Goal: Contribute content: Contribute content

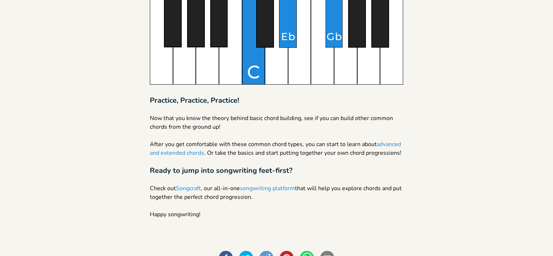
scroll to position [1231, 0]
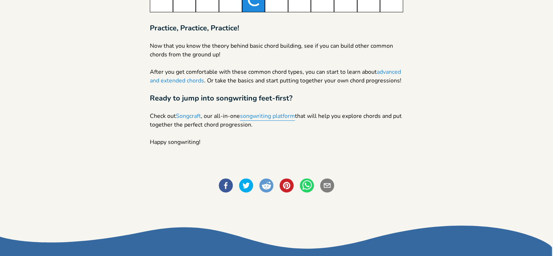
click at [271, 121] on link "songwriting platform" at bounding box center [267, 116] width 55 height 9
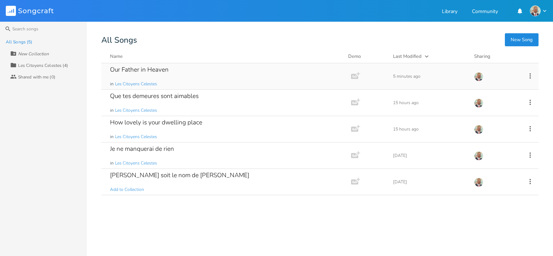
click at [141, 70] on div "Our Father in Heaven" at bounding box center [139, 70] width 59 height 6
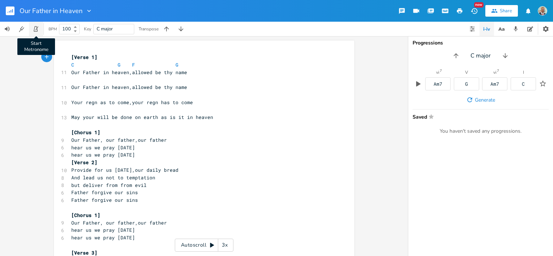
click at [34, 28] on icon "button" at bounding box center [36, 29] width 7 height 7
click at [76, 32] on b at bounding box center [74, 31] width 7 height 4
click at [76, 32] on icon at bounding box center [75, 31] width 3 height 2
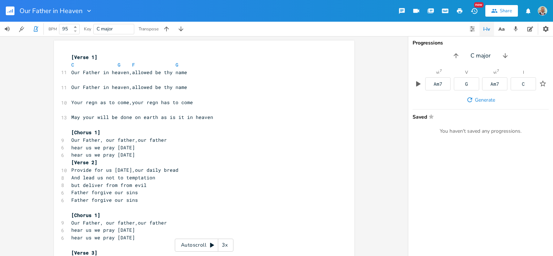
click at [76, 32] on icon at bounding box center [75, 31] width 3 height 2
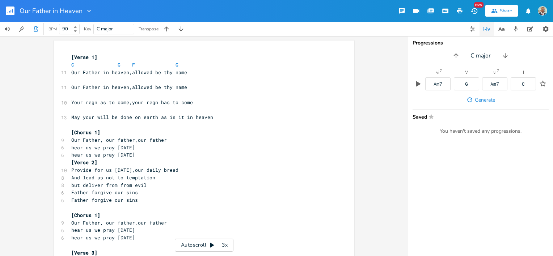
click at [76, 32] on icon at bounding box center [75, 31] width 3 height 2
click at [76, 28] on icon at bounding box center [75, 27] width 3 height 2
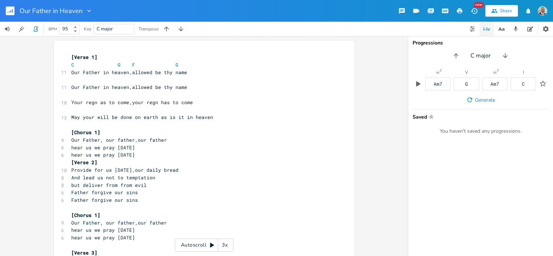
click at [76, 28] on icon at bounding box center [75, 27] width 3 height 2
type input "95"
click at [76, 31] on icon at bounding box center [75, 31] width 3 height 2
click at [210, 116] on pre "May your will be done on earth as is it in heaven" at bounding box center [201, 118] width 262 height 8
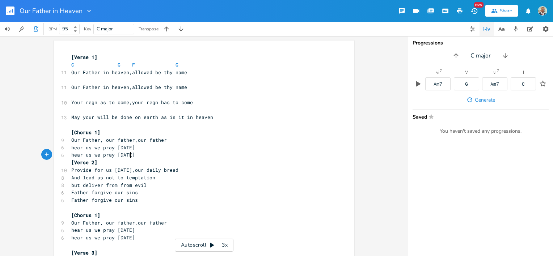
click at [142, 154] on pre "hear us we pray [DATE]" at bounding box center [201, 155] width 262 height 8
click at [184, 73] on pre "Our Father in heaven,allowed be thy name" at bounding box center [201, 73] width 262 height 8
click at [196, 78] on pre "​" at bounding box center [201, 80] width 262 height 8
click at [70, 80] on pre "​" at bounding box center [201, 80] width 262 height 8
click at [71, 65] on span "C" at bounding box center [72, 65] width 3 height 7
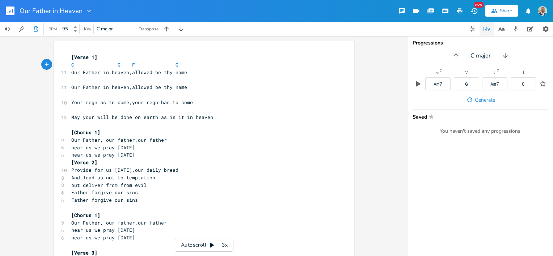
type textarea "​"
click at [71, 65] on span "C" at bounding box center [72, 65] width 3 height 7
click at [71, 81] on pre "​" at bounding box center [201, 80] width 262 height 8
click at [419, 84] on icon "button" at bounding box center [419, 83] width 4 height 5
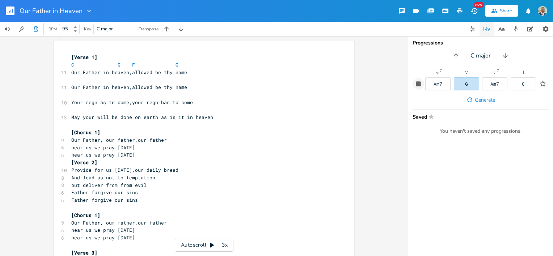
click at [419, 84] on icon "button" at bounding box center [418, 83] width 5 height 5
click at [419, 84] on icon "button" at bounding box center [419, 83] width 4 height 5
click at [419, 84] on icon "button" at bounding box center [418, 83] width 5 height 5
click at [491, 99] on span "Generate" at bounding box center [485, 100] width 20 height 7
type textarea "F"
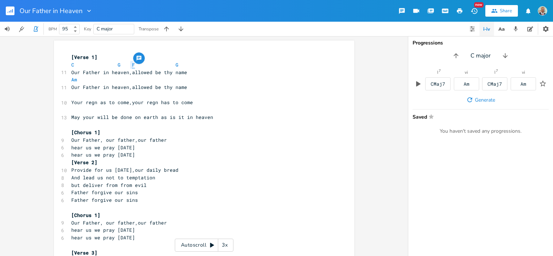
click at [129, 63] on span "C G F G" at bounding box center [124, 65] width 107 height 7
click at [129, 83] on pre "Am" at bounding box center [201, 80] width 262 height 8
paste textarea
click at [153, 81] on pre "Am F" at bounding box center [201, 80] width 262 height 8
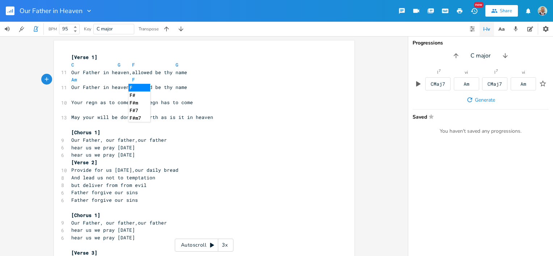
click at [194, 87] on pre "Our Father in heaven,allowed be thy name" at bounding box center [201, 88] width 262 height 8
click at [117, 64] on span "C G F G" at bounding box center [124, 65] width 107 height 7
click at [171, 83] on pre "Am F" at bounding box center [201, 80] width 262 height 8
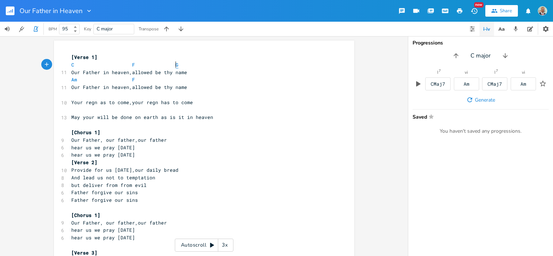
type textarea "G"
click at [171, 64] on pre "C F G" at bounding box center [201, 65] width 262 height 8
click at [142, 80] on span "Am F" at bounding box center [108, 79] width 75 height 7
click at [135, 79] on span "Am F" at bounding box center [108, 79] width 75 height 7
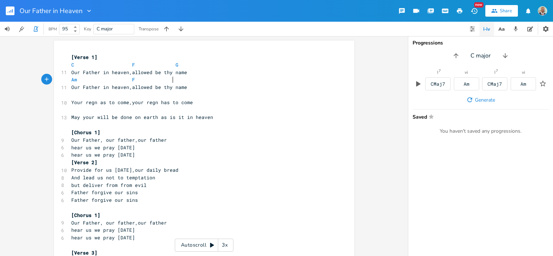
scroll to position [0, 16]
paste textarea
click at [204, 80] on pre "Am F G" at bounding box center [201, 80] width 262 height 8
click at [38, 30] on icon "button" at bounding box center [36, 28] width 4 height 5
click at [72, 97] on pre "​" at bounding box center [201, 95] width 262 height 8
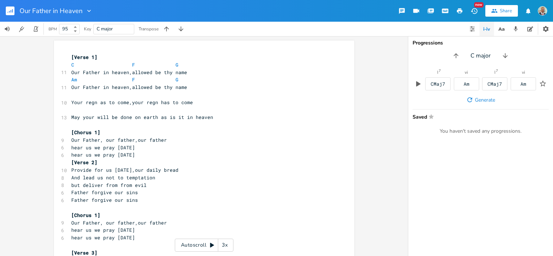
scroll to position [0, 0]
type textarea "C"
drag, startPoint x: 74, startPoint y: 65, endPoint x: 69, endPoint y: 65, distance: 5.1
click at [71, 65] on span "C F G" at bounding box center [124, 65] width 107 height 7
click at [71, 97] on pre "​" at bounding box center [201, 95] width 262 height 8
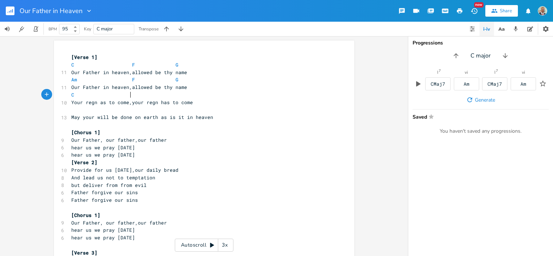
scroll to position [0, 24]
type textarea "F"
drag, startPoint x: 132, startPoint y: 80, endPoint x: 128, endPoint y: 80, distance: 4.0
click at [128, 80] on span "Am F G" at bounding box center [129, 79] width 116 height 7
click at [95, 112] on pre "​" at bounding box center [201, 110] width 262 height 8
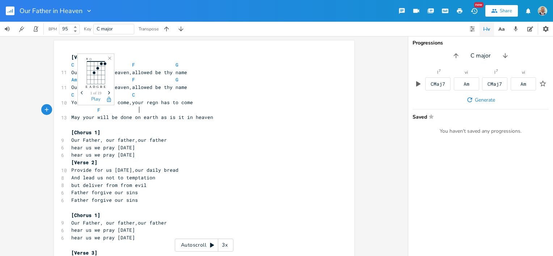
scroll to position [0, 18]
type textarea "G"
click at [176, 79] on span "G" at bounding box center [177, 79] width 3 height 7
click at [140, 114] on span "May your will be done on earth as is it in heaven" at bounding box center [142, 117] width 142 height 7
click at [141, 112] on pre "F" at bounding box center [201, 110] width 262 height 8
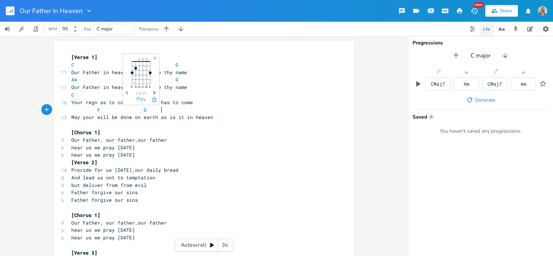
scroll to position [0, 8]
type textarea "C"
drag, startPoint x: 72, startPoint y: 64, endPoint x: 68, endPoint y: 64, distance: 4.4
click at [70, 64] on pre "C F G" at bounding box center [201, 65] width 262 height 8
click at [190, 111] on pre "F G" at bounding box center [201, 110] width 262 height 8
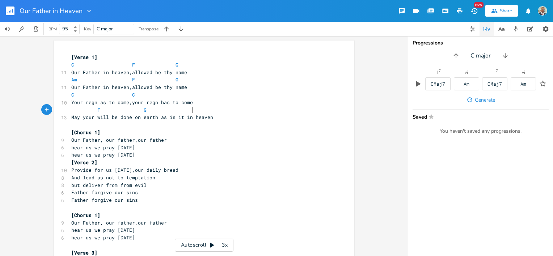
scroll to position [0, 13]
click at [270, 123] on pre "​" at bounding box center [201, 125] width 262 height 8
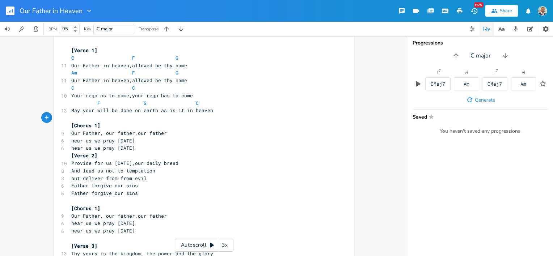
scroll to position [0, 0]
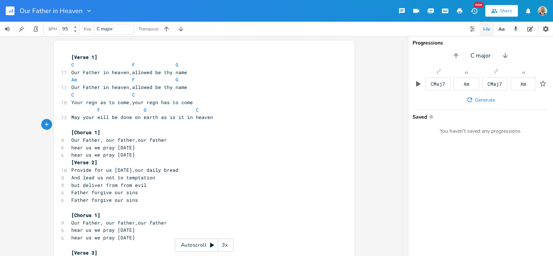
click at [121, 133] on pre "[Chorus 1]" at bounding box center [201, 133] width 262 height 8
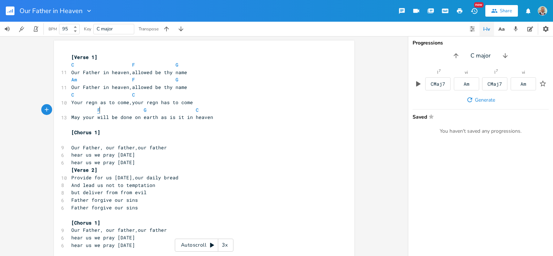
type textarea "F"
click at [96, 110] on span "F G C" at bounding box center [134, 110] width 127 height 7
click at [81, 143] on pre "​" at bounding box center [201, 141] width 262 height 8
click at [77, 139] on span "F" at bounding box center [78, 140] width 14 height 7
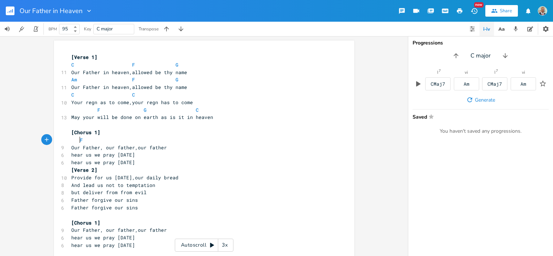
scroll to position [0, 1]
click at [89, 140] on pre "F" at bounding box center [201, 141] width 262 height 8
type textarea "G"
click at [172, 80] on span "Am F G" at bounding box center [129, 79] width 116 height 7
click at [88, 141] on pre "F" at bounding box center [201, 141] width 262 height 8
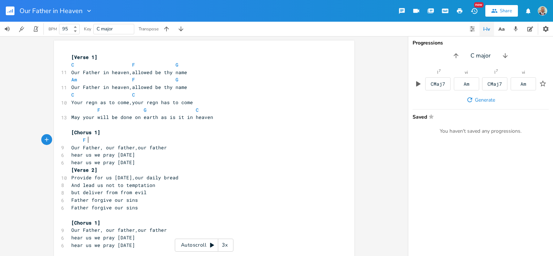
paste textarea
click at [99, 138] on pre "F G" at bounding box center [201, 141] width 262 height 8
type textarea "C"
click at [145, 137] on pre "F G C" at bounding box center [201, 141] width 262 height 8
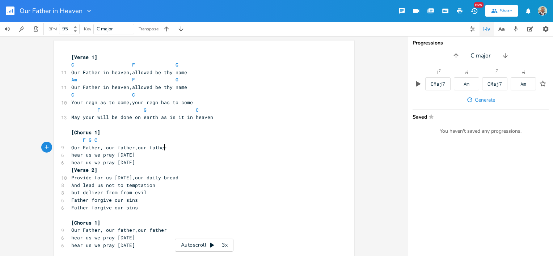
click at [200, 146] on pre "Our Father, our father,our father" at bounding box center [201, 148] width 262 height 8
click at [474, 101] on button "Generate" at bounding box center [481, 99] width 35 height 13
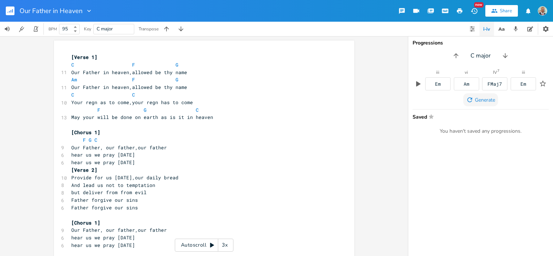
click at [474, 101] on button "Generate" at bounding box center [481, 99] width 35 height 13
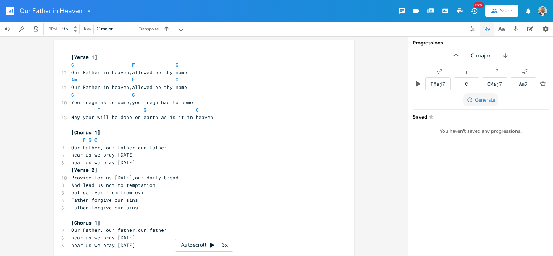
click at [474, 101] on button "Generate" at bounding box center [481, 99] width 35 height 13
click at [103, 142] on pre "F G C" at bounding box center [201, 141] width 262 height 8
type textarea "F G C F G L"
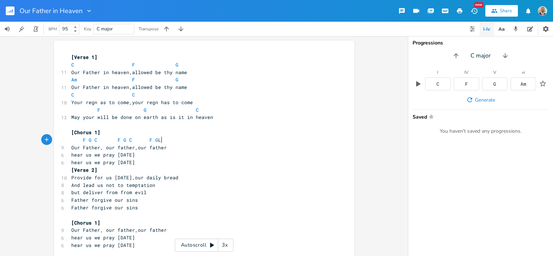
scroll to position [0, 30]
type textarea "A"
click at [160, 137] on pre "F G C F G C F G A" at bounding box center [201, 141] width 262 height 8
type textarea "Am"
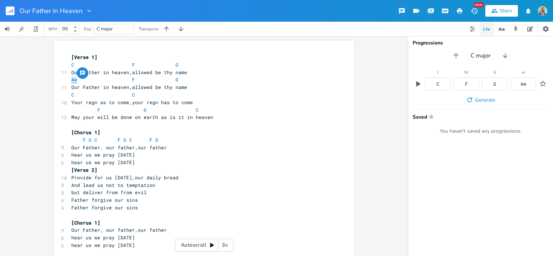
drag, startPoint x: 76, startPoint y: 80, endPoint x: 70, endPoint y: 80, distance: 6.2
click at [71, 80] on span "Am F G" at bounding box center [129, 79] width 116 height 7
click at [156, 139] on span "F G C F G C F G" at bounding box center [116, 140] width 90 height 7
click at [195, 148] on pre "Our Father, our father,our father" at bounding box center [201, 148] width 262 height 8
click at [166, 148] on pre "Our Father, our father,our father" at bounding box center [201, 148] width 262 height 8
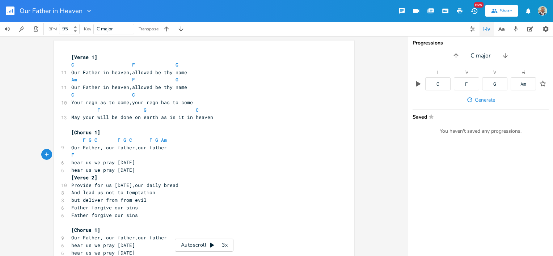
type textarea "F"
type textarea "G C"
type textarea "Am"
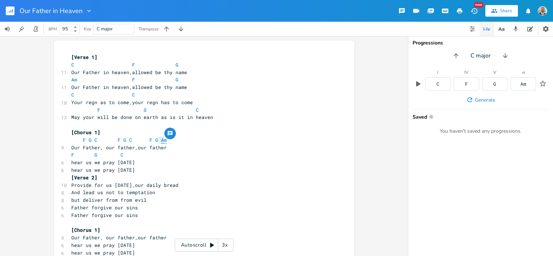
drag, startPoint x: 165, startPoint y: 142, endPoint x: 156, endPoint y: 141, distance: 8.8
click at [156, 141] on pre "F G C F G C F G Am" at bounding box center [201, 141] width 262 height 8
click at [123, 154] on pre "F G C" at bounding box center [201, 155] width 262 height 8
paste textarea
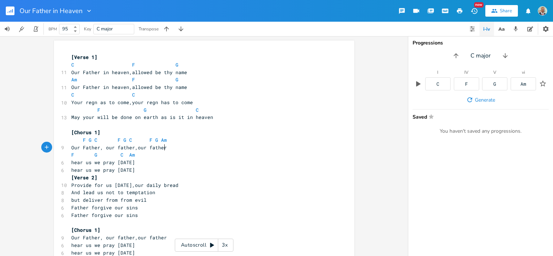
click at [171, 145] on pre "Our Father, our father,our father" at bounding box center [201, 148] width 262 height 8
click at [134, 162] on pre "hear us we pray [DATE]" at bounding box center [201, 163] width 262 height 8
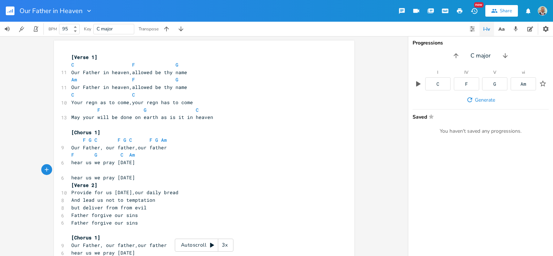
type textarea "f"
type textarea "F G C"
click at [229, 170] on pre "F G C" at bounding box center [201, 171] width 262 height 8
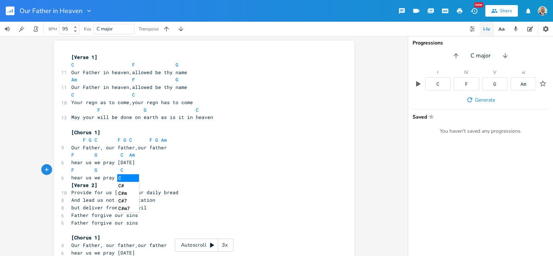
click at [236, 199] on pre "And lead us not to temptation" at bounding box center [201, 201] width 262 height 8
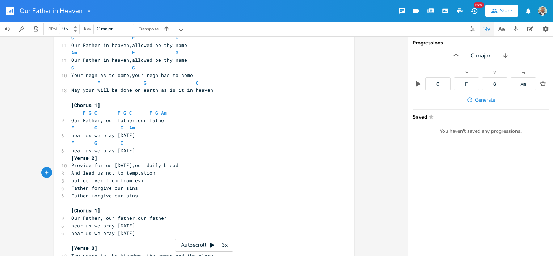
scroll to position [27, 0]
click at [101, 158] on pre "[Verse 2]" at bounding box center [201, 159] width 262 height 8
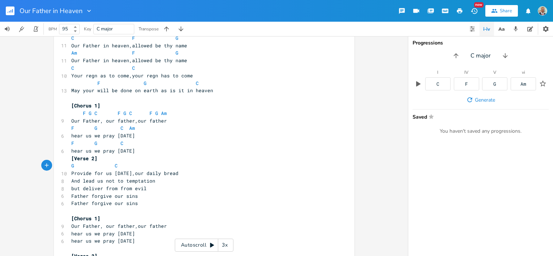
scroll to position [0, 32]
type textarea "G C F"
type textarea "C"
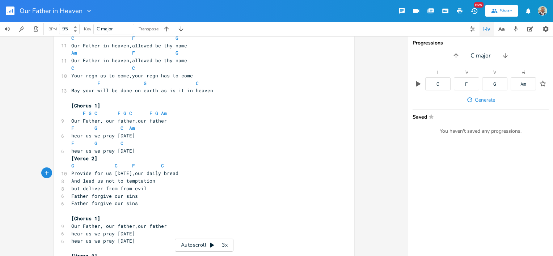
click at [154, 174] on span "Provide for us [DATE],our daily bread" at bounding box center [124, 173] width 107 height 7
click at [180, 172] on pre "Provide for us [DATE],our daily bread" at bounding box center [201, 174] width 262 height 8
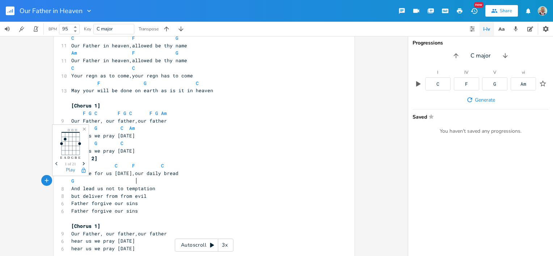
scroll to position [0, 30]
type textarea "G C"
click at [133, 180] on span "G C" at bounding box center [106, 181] width 70 height 7
click at [159, 188] on pre "And lead us not to temptation" at bounding box center [201, 189] width 262 height 8
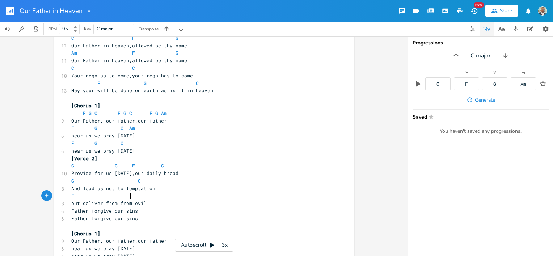
scroll to position [0, 28]
type textarea "F C"
click at [164, 210] on pre "Father forgive our sins" at bounding box center [201, 212] width 262 height 8
click at [149, 206] on pre "but deliver from from evil" at bounding box center [201, 204] width 262 height 8
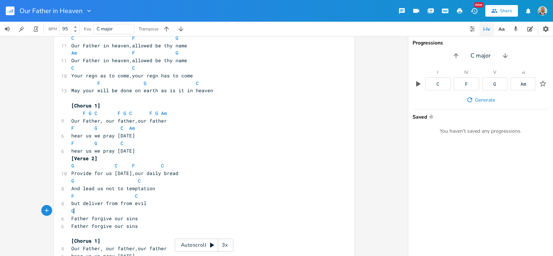
scroll to position [0, 3]
type textarea "G"
type textarea "C"
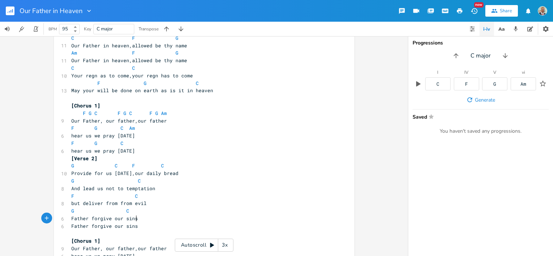
click at [149, 219] on pre "Father forgive our sins" at bounding box center [201, 219] width 262 height 8
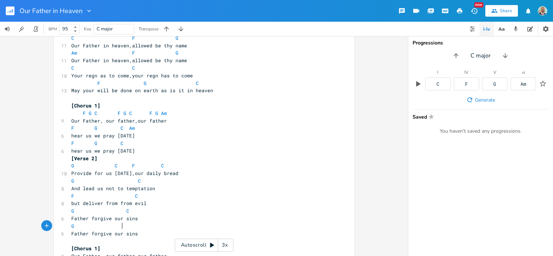
scroll to position [0, 25]
type textarea "G C"
click at [146, 231] on pre "Father forgive our sins" at bounding box center [201, 234] width 262 height 8
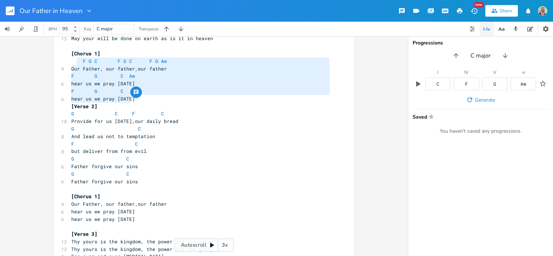
scroll to position [63, 0]
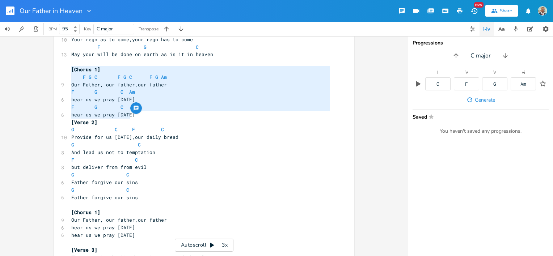
type textarea "F G C F G C F G Am Our Father, our father,our father F G C Am hear us we pray […"
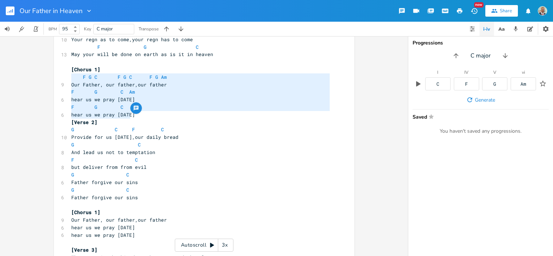
drag, startPoint x: 129, startPoint y: 78, endPoint x: 54, endPoint y: 75, distance: 75.8
click at [54, 75] on div "F G C F G C F G Am Our Father, our father,our father F G C Am hear us we pray […" at bounding box center [204, 170] width 301 height 385
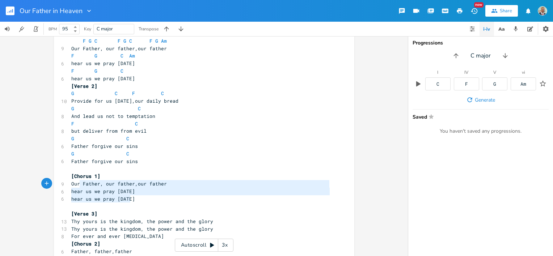
type textarea "Our Father, our father,our father hear us we pray [DATE] hear us we pray [DATE]"
drag, startPoint x: 129, startPoint y: 201, endPoint x: 68, endPoint y: 184, distance: 62.7
click at [70, 184] on div "[Verse 1] C F G 11 Our Father in heaven,allowed be thy name Am F G 11 Our Fathe…" at bounding box center [201, 134] width 262 height 361
paste textarea
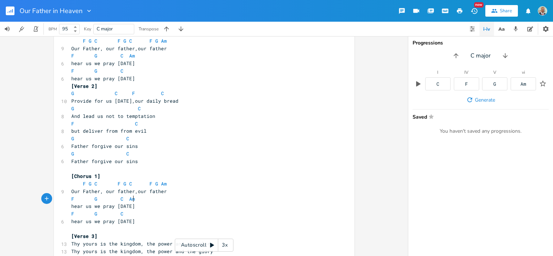
click at [232, 201] on pre "F G C Am" at bounding box center [201, 200] width 262 height 8
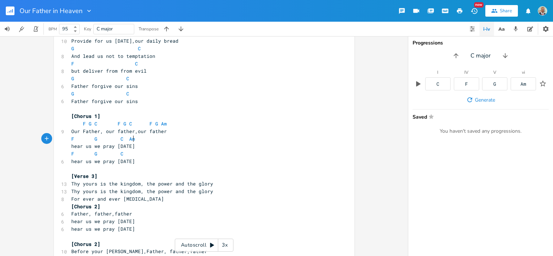
scroll to position [172, 0]
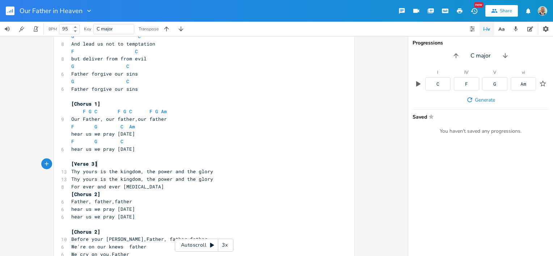
click at [99, 166] on pre "[Verse 3]" at bounding box center [201, 164] width 262 height 8
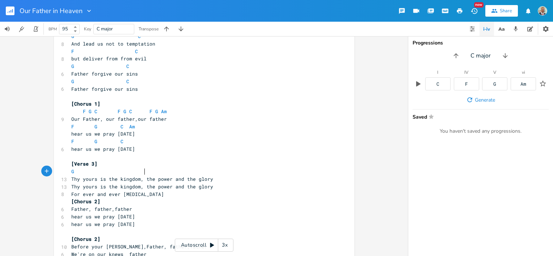
scroll to position [0, 34]
type textarea "G F"
type textarea "F C"
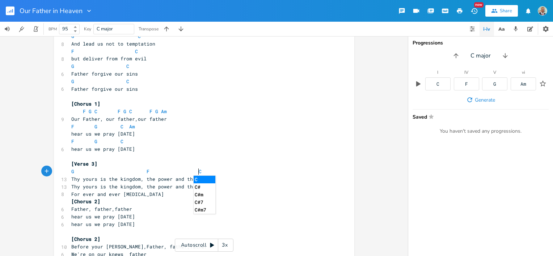
click at [232, 180] on pre "Thy yours is the kingdom, the power and the glory" at bounding box center [201, 180] width 262 height 8
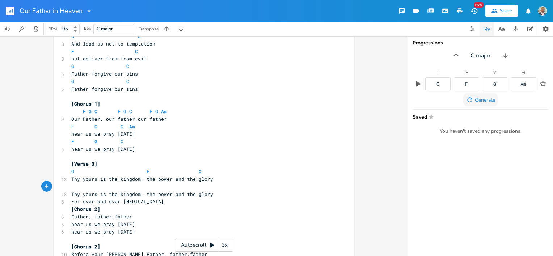
click at [491, 101] on span "Generate" at bounding box center [485, 100] width 20 height 7
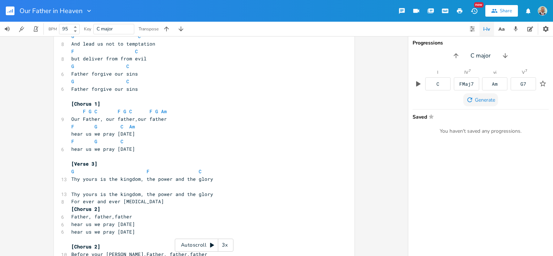
click at [491, 101] on span "Generate" at bounding box center [485, 100] width 20 height 7
type textarea "F"
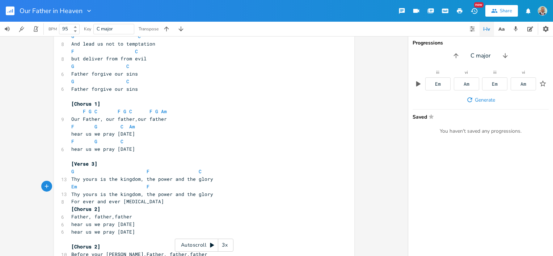
type textarea "C"
click at [265, 190] on pre "Em F C" at bounding box center [201, 187] width 262 height 8
click at [134, 202] on pre "For ever and ever [MEDICAL_DATA]" at bounding box center [201, 202] width 262 height 8
click at [214, 194] on pre "Thy yours is the kingdom, the power and the glory" at bounding box center [201, 195] width 262 height 8
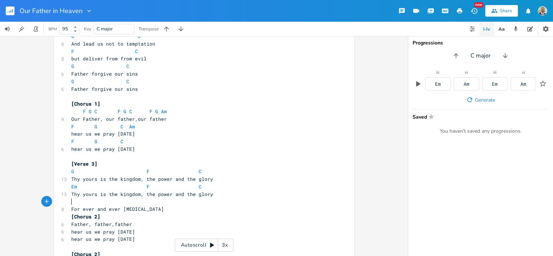
click at [70, 203] on pre "​" at bounding box center [201, 202] width 262 height 8
type textarea "G C"
click at [172, 212] on pre "For ever and ever [MEDICAL_DATA]" at bounding box center [201, 210] width 262 height 8
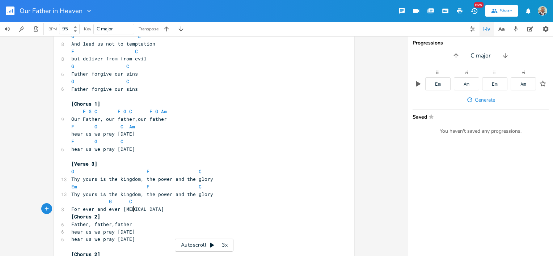
scroll to position [218, 0]
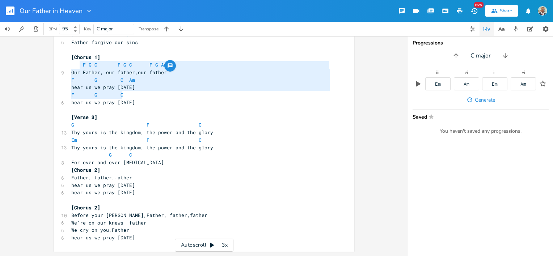
type textarea "F G C F G C F G Am Our Father, our father,our father F G C Am hear us we pray […"
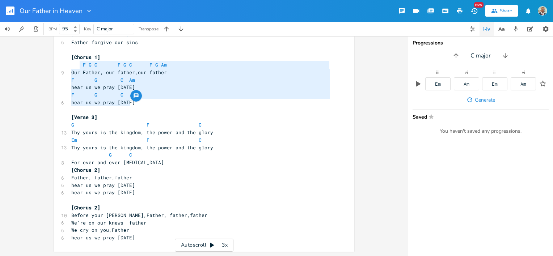
drag, startPoint x: 78, startPoint y: 64, endPoint x: 164, endPoint y: 101, distance: 93.5
click at [164, 101] on div "[Verse 1] C F G 11 Our Father in heaven,allowed be thy name Am F G 11 Our Fathe…" at bounding box center [201, 38] width 262 height 407
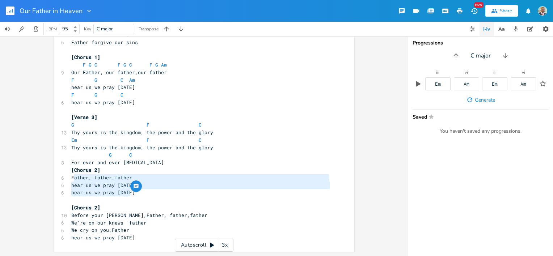
type textarea "Father, father,father hear us we pray [DATE] hear us we pray [DATE]"
drag, startPoint x: 129, startPoint y: 194, endPoint x: 70, endPoint y: 179, distance: 61.4
click at [70, 179] on div "[Verse 1] C F G 11 Our Father in heaven,allowed be thy name Am F G 11 Our Fathe…" at bounding box center [201, 38] width 262 height 407
paste textarea
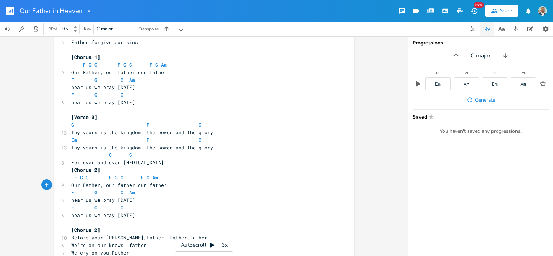
click at [78, 186] on span "Our Father, our father,our father" at bounding box center [119, 185] width 96 height 7
click at [80, 185] on span "Our Father, our father,our father" at bounding box center [119, 185] width 96 height 7
type textarea "our"
drag, startPoint x: 91, startPoint y: 184, endPoint x: 100, endPoint y: 185, distance: 8.4
click at [100, 185] on span "Father, our father,our father" at bounding box center [113, 185] width 84 height 7
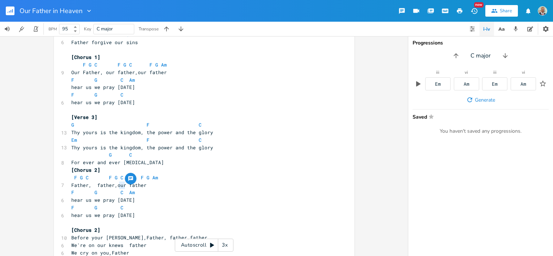
type textarea "our"
drag, startPoint x: 124, startPoint y: 186, endPoint x: 115, endPoint y: 185, distance: 8.4
click at [115, 185] on span "Father, father,our father" at bounding box center [108, 185] width 75 height 7
click at [93, 186] on span "Father, father, father" at bounding box center [104, 185] width 67 height 7
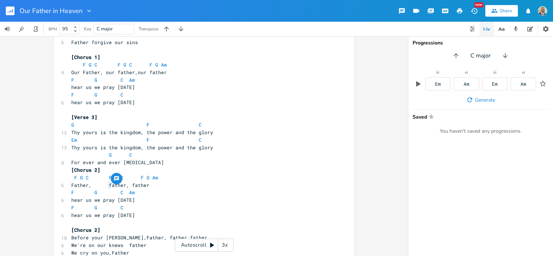
click at [105, 185] on span "Father, father, father" at bounding box center [110, 185] width 78 height 7
type textarea "F"
click at [129, 185] on span "Father, Father, father" at bounding box center [110, 185] width 78 height 7
type textarea "F"
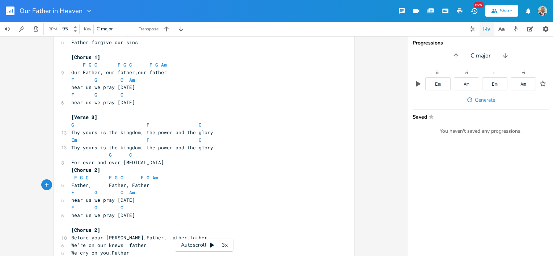
click at [126, 185] on span "Father, Father, Father" at bounding box center [110, 185] width 78 height 7
click at [175, 185] on pre "Father, Father, Father" at bounding box center [201, 186] width 262 height 8
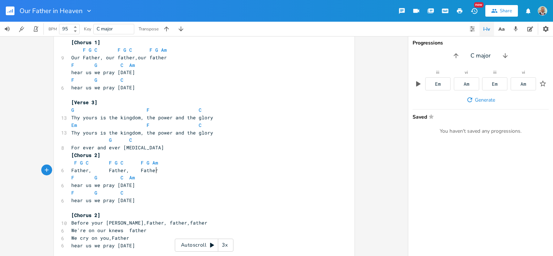
scroll to position [241, 0]
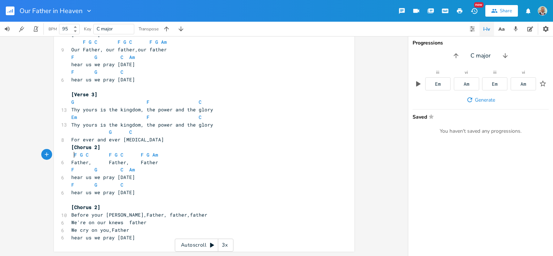
click at [71, 154] on span "F G C F G C F G Am" at bounding box center [114, 155] width 87 height 7
click at [99, 155] on span "F G C F G C F G Am" at bounding box center [113, 155] width 84 height 7
click at [163, 178] on pre "hear us we pray [DATE]" at bounding box center [201, 178] width 262 height 8
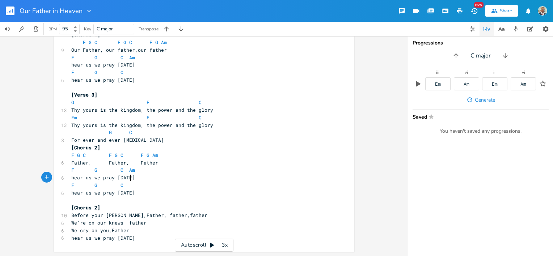
scroll to position [241, 0]
click at [102, 207] on pre "[Chorus 2]" at bounding box center [201, 208] width 262 height 8
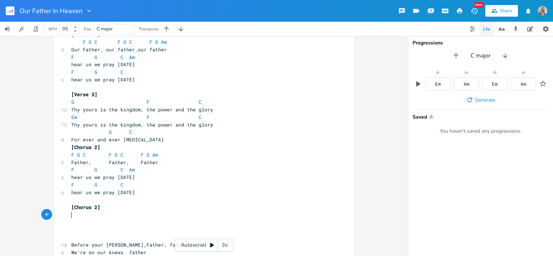
click at [74, 217] on pre "​" at bounding box center [201, 216] width 262 height 8
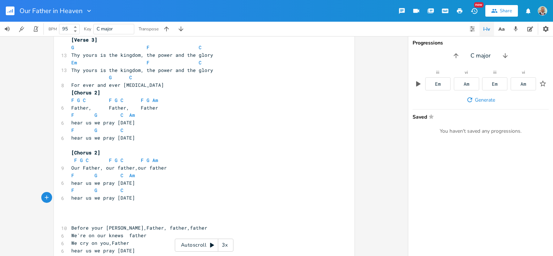
scroll to position [309, 0]
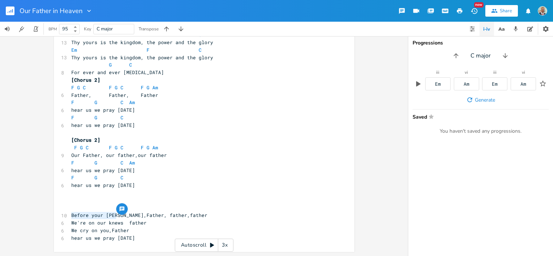
type textarea "Before your [PERSON_NAME]"
drag, startPoint x: 70, startPoint y: 214, endPoint x: 116, endPoint y: 213, distance: 46.4
click at [116, 213] on span "Before your [PERSON_NAME],Father, father,father" at bounding box center [139, 215] width 136 height 7
click at [71, 154] on span "Our Father, our father,our father" at bounding box center [119, 155] width 96 height 7
paste textarea
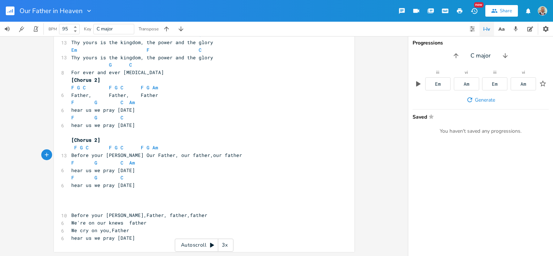
click at [127, 154] on span "Before your [PERSON_NAME] Our Father, our father,our father" at bounding box center [156, 155] width 171 height 7
click at [71, 146] on span "F G C F G C F G Am" at bounding box center [114, 148] width 87 height 7
click at [145, 156] on span "Before your [PERSON_NAME] Father, our father,our father" at bounding box center [152, 155] width 162 height 7
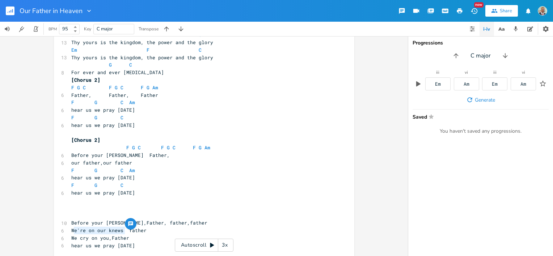
type textarea "e're on our knews"
drag, startPoint x: 71, startPoint y: 230, endPoint x: 120, endPoint y: 231, distance: 49.6
click at [120, 231] on span "We're on our knews father" at bounding box center [108, 230] width 75 height 7
type textarea "our"
drag, startPoint x: 77, startPoint y: 163, endPoint x: 68, endPoint y: 162, distance: 9.1
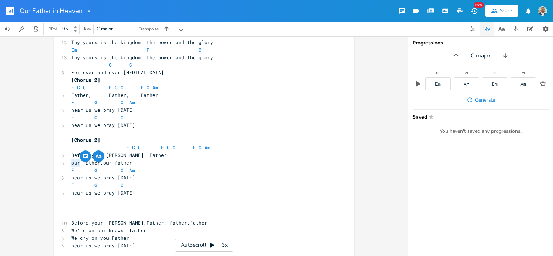
click at [70, 162] on pre "our father,our father" at bounding box center [201, 163] width 262 height 8
paste textarea
click at [70, 163] on pre "e're on our knews father,our father" at bounding box center [201, 163] width 262 height 8
type textarea "W"
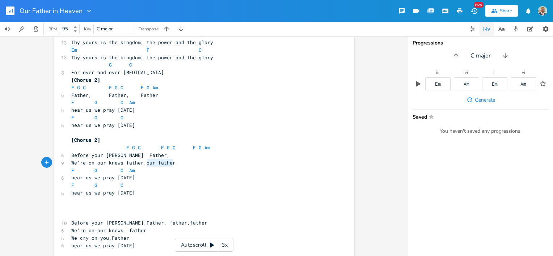
type textarea "our father"
drag, startPoint x: 170, startPoint y: 164, endPoint x: 144, endPoint y: 164, distance: 26.4
click at [144, 164] on span "We're on our knews father,our father" at bounding box center [123, 163] width 104 height 7
click at [144, 158] on span "Before your [PERSON_NAME] Father," at bounding box center [120, 155] width 99 height 7
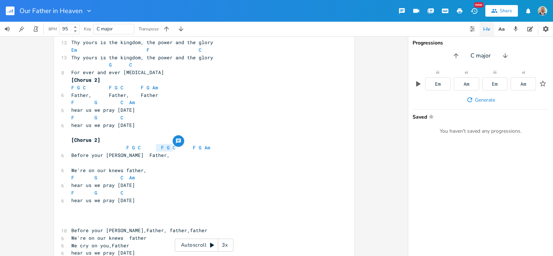
type textarea "F G C"
drag, startPoint x: 171, startPoint y: 149, endPoint x: 155, endPoint y: 148, distance: 15.2
click at [155, 148] on span "F G C F G C F G Am" at bounding box center [140, 148] width 139 height 7
click at [124, 164] on pre "​" at bounding box center [201, 163] width 262 height 8
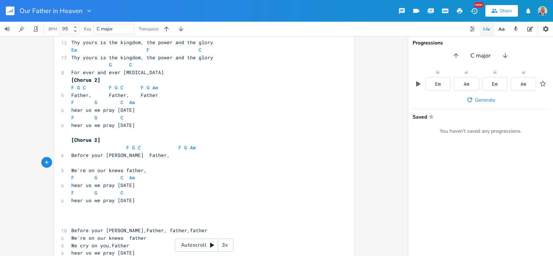
paste textarea
click at [180, 166] on pre "F G C" at bounding box center [201, 163] width 262 height 8
click at [221, 184] on pre "hear us we pray [DATE]" at bounding box center [201, 186] width 262 height 8
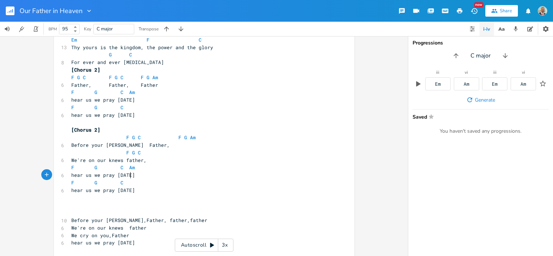
scroll to position [324, 0]
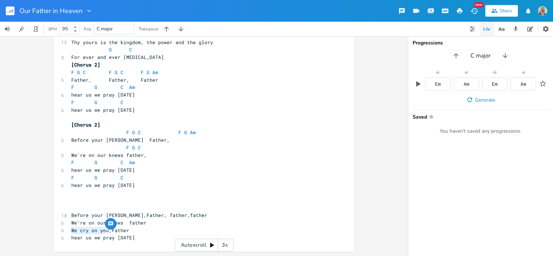
type textarea "We cry on you"
drag, startPoint x: 70, startPoint y: 230, endPoint x: 105, endPoint y: 231, distance: 35.1
click at [105, 231] on span "We cry on you,Father" at bounding box center [100, 230] width 58 height 7
click at [147, 155] on pre "We're on our knews father," at bounding box center [201, 156] width 262 height 8
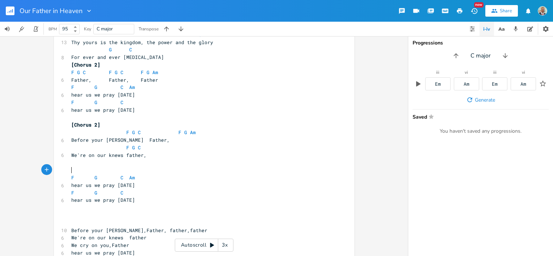
paste textarea ","
type textarea ","
type textarea "father,"
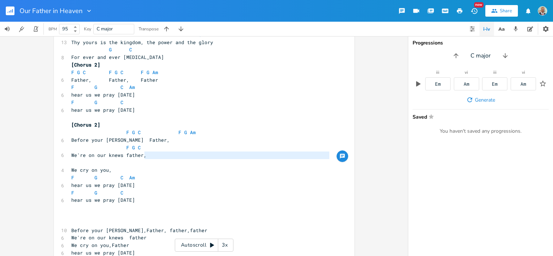
type textarea "father,"
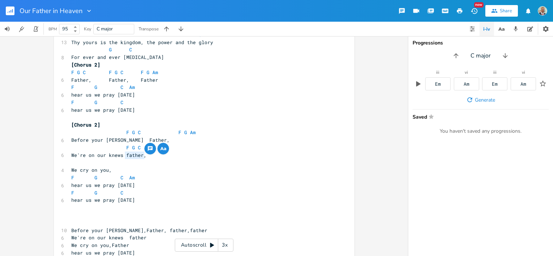
drag, startPoint x: 142, startPoint y: 158, endPoint x: 123, endPoint y: 158, distance: 18.8
click at [123, 158] on span "We're on our knews father," at bounding box center [108, 155] width 75 height 7
click at [116, 171] on pre "We cry on you," at bounding box center [201, 171] width 262 height 8
paste textarea "f"
click at [112, 170] on span "We cry on you, father," at bounding box center [103, 170] width 64 height 7
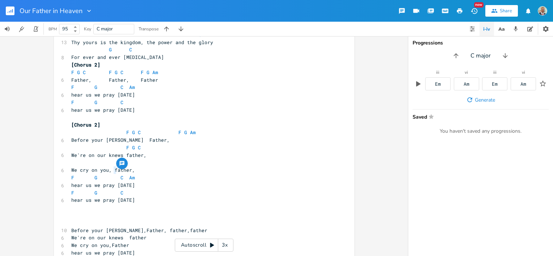
type textarea "F"
click at [147, 170] on pre "We cry on you, Father," at bounding box center [201, 171] width 262 height 8
type textarea "F G Am"
drag, startPoint x: 191, startPoint y: 135, endPoint x: 175, endPoint y: 135, distance: 15.6
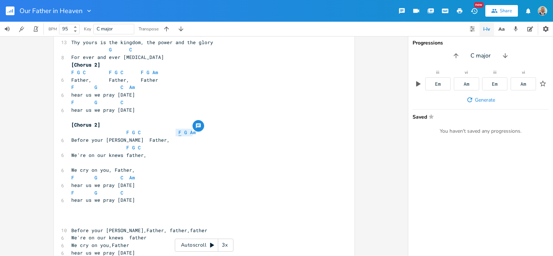
click at [175, 135] on pre "F G C F G Am" at bounding box center [201, 133] width 262 height 8
click at [112, 164] on pre "​" at bounding box center [201, 163] width 262 height 8
click at [162, 171] on pre "We cry on you, Father," at bounding box center [201, 171] width 262 height 8
type textarea "F G Am"
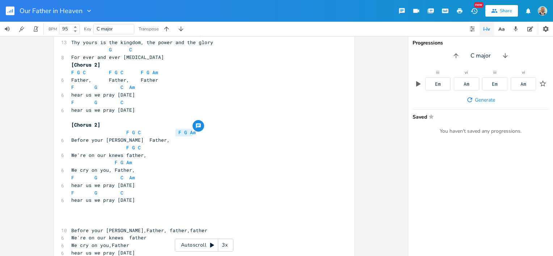
drag, startPoint x: 192, startPoint y: 135, endPoint x: 173, endPoint y: 134, distance: 19.2
click at [173, 134] on pre "F G C F G Am" at bounding box center [201, 133] width 262 height 8
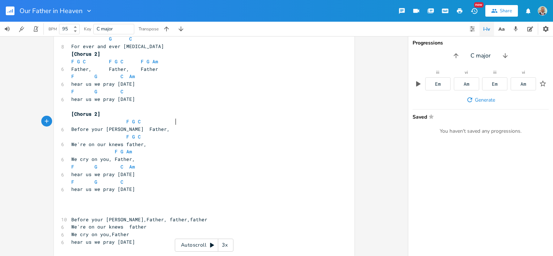
scroll to position [339, 0]
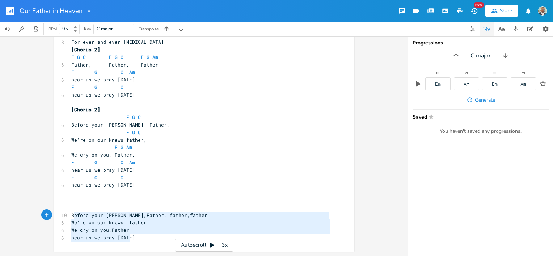
type textarea "Before your [PERSON_NAME],Father, father,father We're on our knews father We cr…"
drag, startPoint x: 133, startPoint y: 242, endPoint x: 69, endPoint y: 217, distance: 68.1
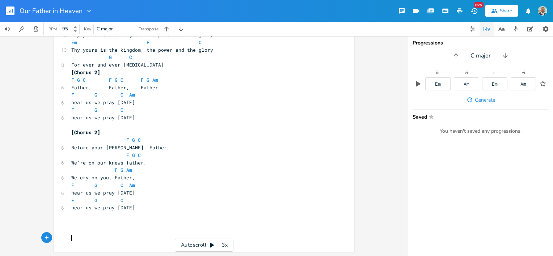
scroll to position [317, 0]
click at [227, 169] on pre "F G Am" at bounding box center [201, 170] width 262 height 8
click at [70, 220] on pre "​" at bounding box center [201, 223] width 262 height 8
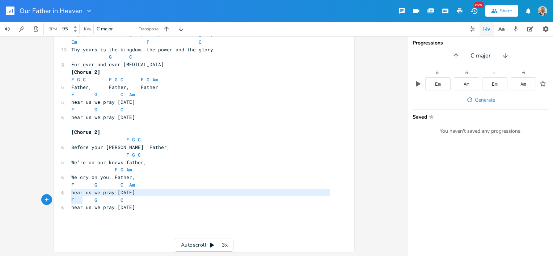
type textarea "hear us we pray [DATE] F G"
drag, startPoint x: 68, startPoint y: 192, endPoint x: 97, endPoint y: 199, distance: 29.8
click at [158, 224] on pre "​" at bounding box center [201, 223] width 262 height 8
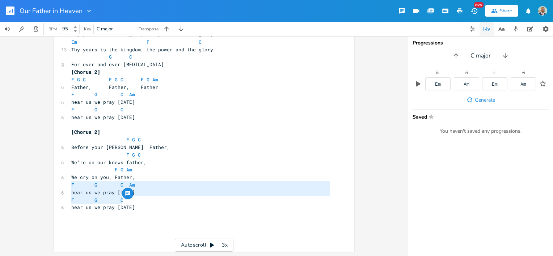
type textarea "F G C Am hear us we pray [DATE] F G C hear us we pray [DATE]"
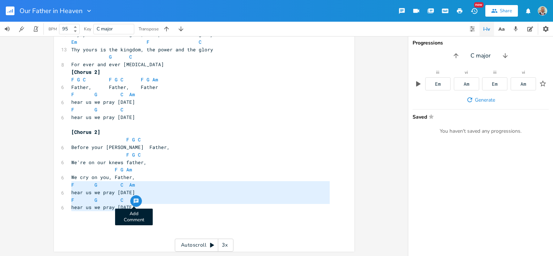
drag, startPoint x: 68, startPoint y: 185, endPoint x: 135, endPoint y: 206, distance: 70.1
click at [130, 210] on pre "hear us we pray [DATE]" at bounding box center [201, 208] width 262 height 8
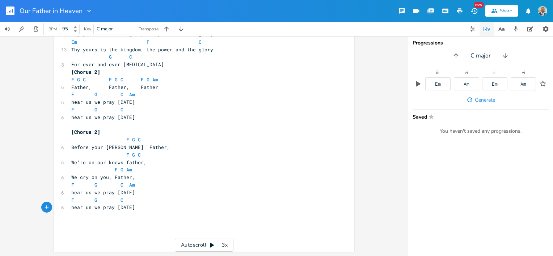
click at [137, 210] on pre "hear us we pray [DATE]" at bounding box center [201, 208] width 262 height 8
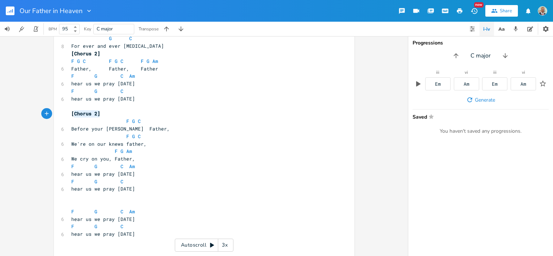
type textarea "[Chorus 2]"
drag, startPoint x: 97, startPoint y: 114, endPoint x: 68, endPoint y: 114, distance: 28.6
click at [70, 114] on pre "[Chorus 2]" at bounding box center [201, 114] width 262 height 8
click at [72, 203] on pre "​" at bounding box center [201, 205] width 262 height 8
paste textarea "2"
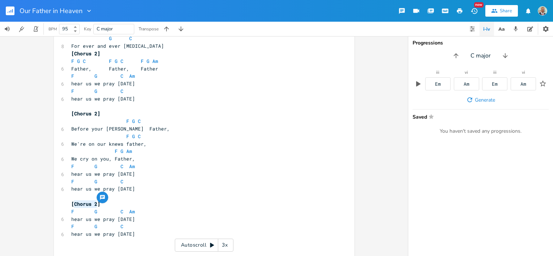
drag, startPoint x: 94, startPoint y: 204, endPoint x: 72, endPoint y: 204, distance: 22.1
click at [72, 204] on span "[Chorus 2]" at bounding box center [85, 204] width 29 height 7
type textarea "Tag"
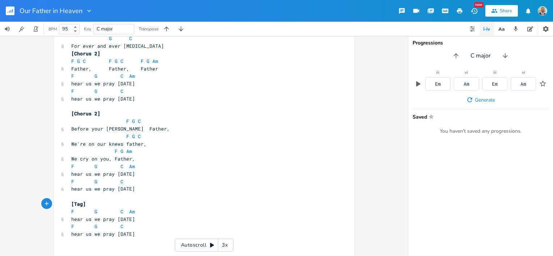
click at [101, 202] on pre "[Tag]" at bounding box center [201, 205] width 262 height 8
click at [186, 208] on pre "[Tag]" at bounding box center [201, 205] width 262 height 8
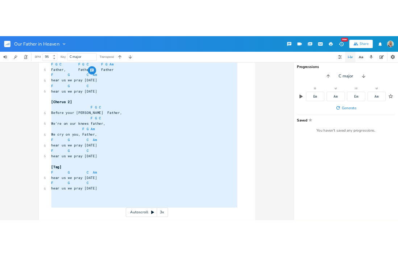
scroll to position [0, 0]
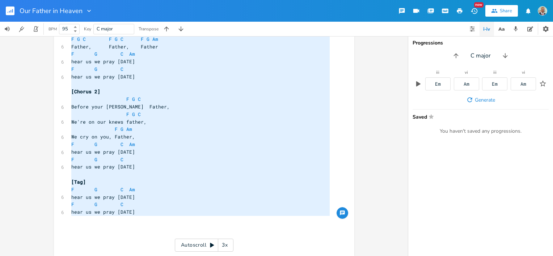
drag, startPoint x: 68, startPoint y: 72, endPoint x: 126, endPoint y: 222, distance: 160.5
type textarea "Our Father in heaven,allowed be thy name Am F G Our Father in heaven,allowed be…"
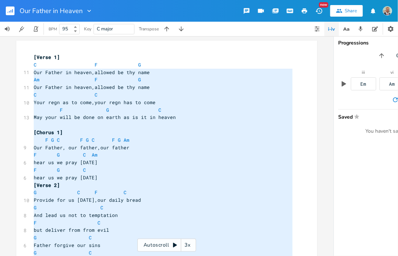
click at [91, 72] on span "Our Father in heaven,allowed be thy name" at bounding box center [92, 72] width 116 height 7
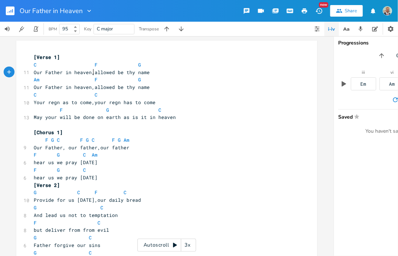
type textarea "h"
click at [174, 79] on pre "Am F G" at bounding box center [163, 80] width 262 height 8
click at [91, 88] on span "Our Father in heaven,allowed be thy name" at bounding box center [92, 87] width 116 height 7
type textarea "h"
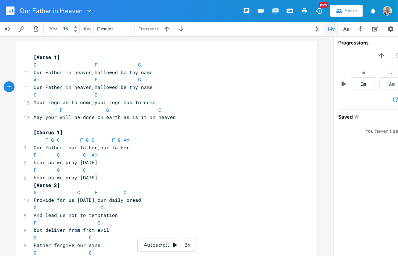
click at [61, 101] on span "Your regn as to come,your regn has to come" at bounding box center [95, 102] width 122 height 7
type textarea "h"
click at [166, 102] on pre "Your regn has to come,your regn has to come" at bounding box center [163, 103] width 262 height 8
click at [113, 104] on span "Your regn has to come,your regn has to come" at bounding box center [96, 102] width 125 height 7
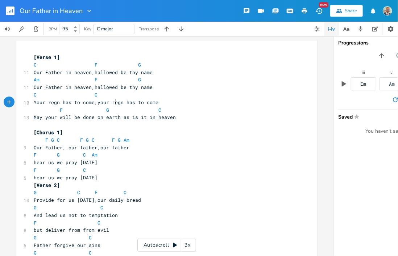
type textarea "i"
click at [50, 103] on span "Your regn has to come,your reign has to come" at bounding box center [97, 102] width 127 height 7
type textarea "i"
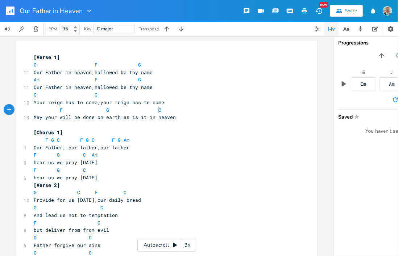
click at [187, 106] on pre "F G C" at bounding box center [163, 110] width 262 height 8
click at [170, 104] on pre "Your reign has to come,your reign has to come" at bounding box center [163, 103] width 262 height 8
drag, startPoint x: 133, startPoint y: 118, endPoint x: 128, endPoint y: 118, distance: 4.4
click at [128, 118] on span "May your will be done on earth as is it in heaven" at bounding box center [105, 117] width 142 height 7
type textarea "it"
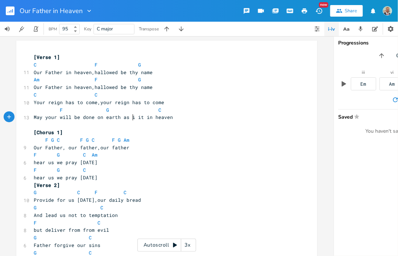
scroll to position [0, 2]
drag, startPoint x: 141, startPoint y: 118, endPoint x: 136, endPoint y: 117, distance: 4.4
click at [136, 117] on span "May your will be done on earth as it it in heaven" at bounding box center [105, 117] width 142 height 7
type textarea "is"
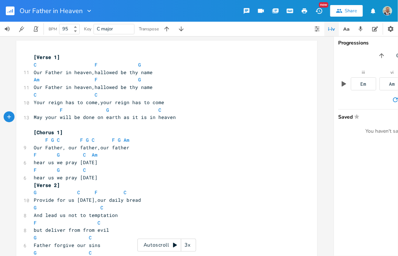
click at [181, 119] on pre "May your will be done on earth as it is in heaven" at bounding box center [163, 118] width 262 height 8
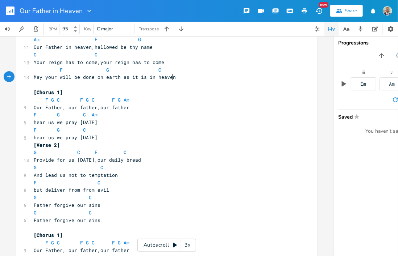
scroll to position [72, 0]
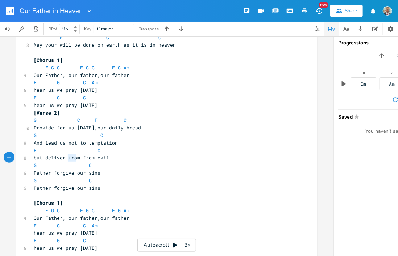
type textarea "from"
drag, startPoint x: 66, startPoint y: 158, endPoint x: 76, endPoint y: 159, distance: 10.2
click at [76, 159] on span "but deliver from from evil" at bounding box center [71, 158] width 75 height 7
type textarea "us"
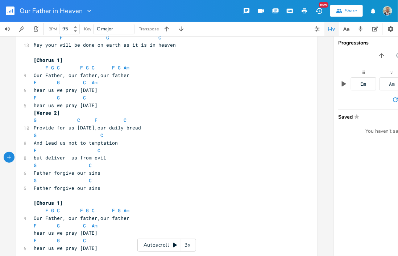
scroll to position [0, 7]
click at [139, 160] on pre "but deliver us from evil" at bounding box center [163, 158] width 262 height 8
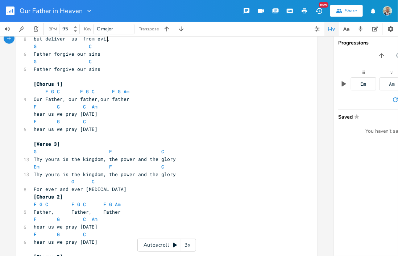
scroll to position [217, 0]
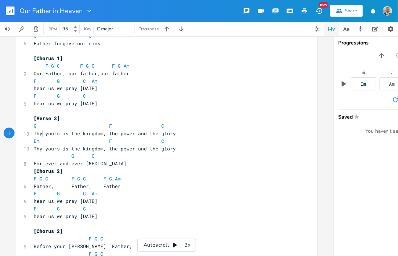
click at [39, 133] on span "Thy yours is the kingdom, the power and the glory" at bounding box center [105, 133] width 142 height 7
type textarea "Thy"
drag, startPoint x: 32, startPoint y: 133, endPoint x: 39, endPoint y: 134, distance: 7.0
click at [39, 134] on span "Thy yours is the kingdom, the power and the glory" at bounding box center [105, 133] width 142 height 7
paste textarea
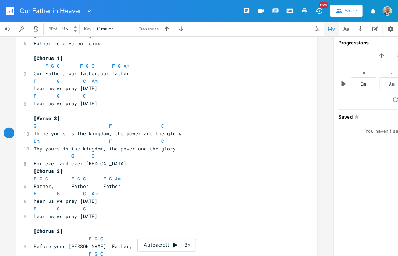
click at [62, 134] on span "Thine yours is the kingdom, the power and the glory" at bounding box center [108, 133] width 148 height 7
click at [34, 149] on span "Thy yours is the kingdom, the power and the glory" at bounding box center [105, 149] width 142 height 7
type textarea "Thy"
drag, startPoint x: 39, startPoint y: 149, endPoint x: 32, endPoint y: 149, distance: 6.9
click at [34, 149] on span "Thy yours is the kingdom, the power and the glory" at bounding box center [105, 149] width 142 height 7
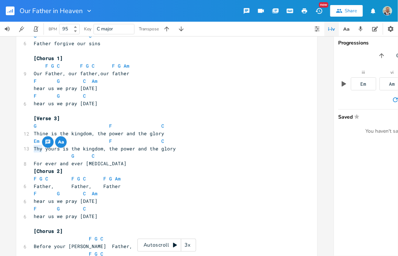
paste textarea
click at [61, 149] on span "Thine yours is the kingdom, the power and the glory" at bounding box center [108, 149] width 148 height 7
click at [165, 150] on pre "Thine is the kingdom, the power and the glory" at bounding box center [163, 149] width 262 height 8
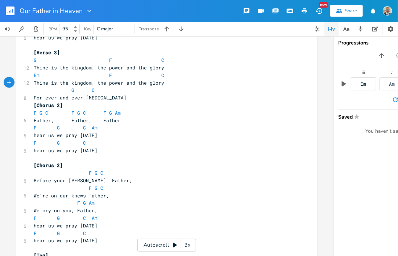
scroll to position [290, 0]
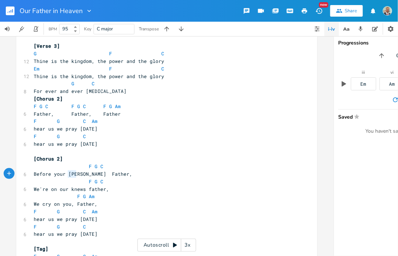
type textarea "[PERSON_NAME]"
drag, startPoint x: 66, startPoint y: 174, endPoint x: 79, endPoint y: 174, distance: 13.4
click at [79, 174] on span "Before your [PERSON_NAME] Father," at bounding box center [83, 174] width 99 height 7
paste textarea
click at [135, 179] on pre "F G C" at bounding box center [163, 182] width 262 height 8
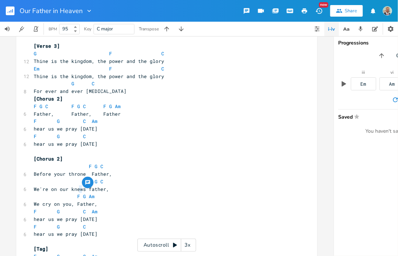
click at [77, 188] on span "We're on our knews father," at bounding box center [71, 189] width 75 height 7
type textarea "e"
click at [112, 190] on pre "We're on our knees father," at bounding box center [163, 190] width 262 height 8
click at [86, 188] on span "We're on our knees father," at bounding box center [71, 189] width 75 height 7
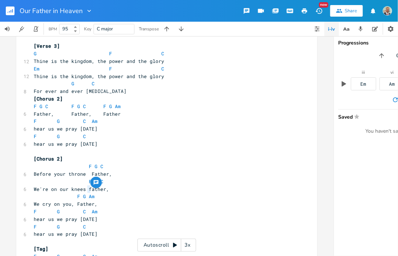
type textarea "F"
click at [109, 189] on pre "We're on our knees Father," at bounding box center [163, 190] width 262 height 8
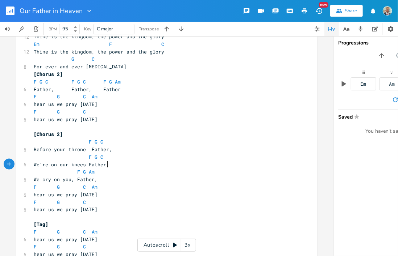
scroll to position [326, 0]
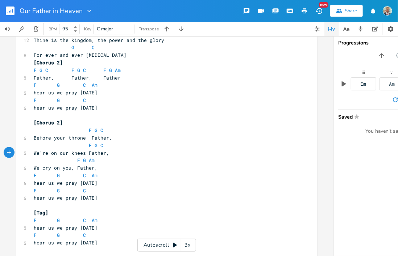
click at [144, 166] on pre "We cry on you, Father," at bounding box center [163, 168] width 262 height 8
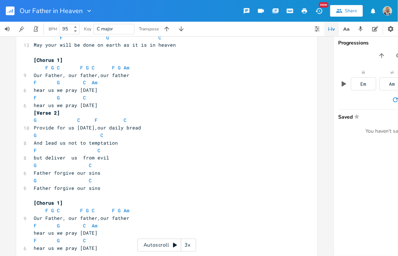
scroll to position [0, 0]
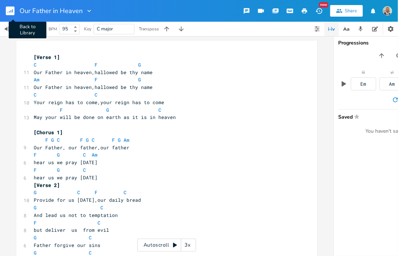
click at [11, 13] on rect "button" at bounding box center [10, 11] width 9 height 9
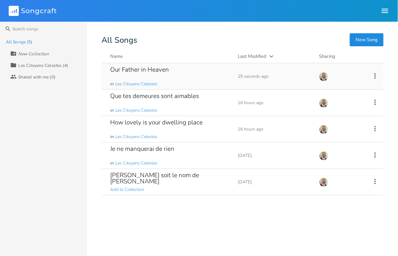
click at [151, 70] on div "Our Father in Heaven" at bounding box center [139, 70] width 59 height 6
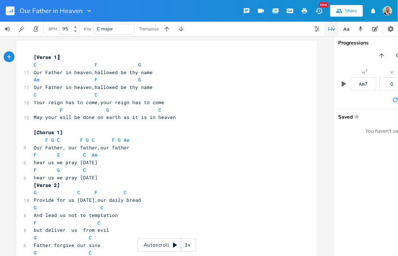
click at [174, 86] on pre "Our Father in heaven,hallowed be thy name" at bounding box center [163, 88] width 262 height 8
type textarea "[Verse 1] C F G Our Father in heaven,hallowed be thy name Am F G Our Father in …"
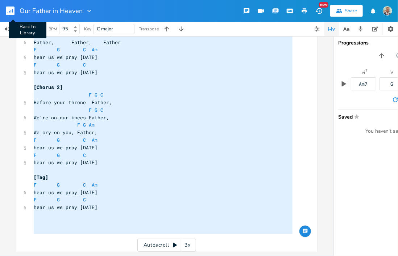
click at [10, 12] on rect "button" at bounding box center [10, 11] width 9 height 9
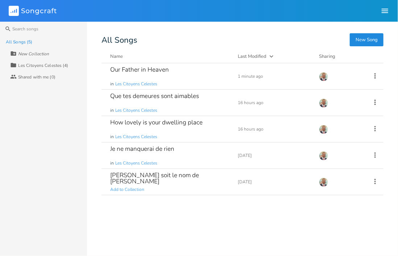
click at [364, 41] on button "New Song" at bounding box center [367, 39] width 34 height 13
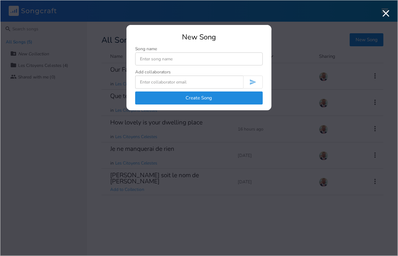
click at [171, 60] on input at bounding box center [198, 59] width 127 height 13
click at [156, 59] on input "Notre Pere qui est aux Cieux" at bounding box center [198, 59] width 127 height 13
type input "Notre Père qui est aux Cieux"
click at [204, 97] on button "Create Song" at bounding box center [198, 98] width 127 height 13
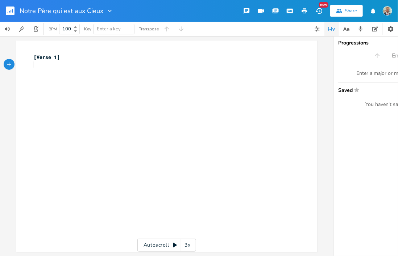
type textarea "[Verse 1]"
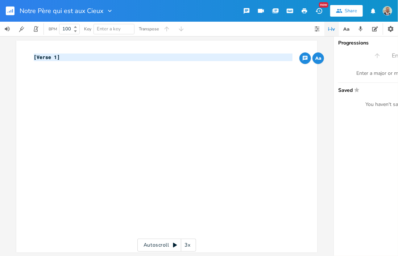
drag, startPoint x: 62, startPoint y: 62, endPoint x: 22, endPoint y: 56, distance: 40.3
click at [22, 56] on div "[Verse 1] x [Verse 1] ​" at bounding box center [166, 147] width 301 height 212
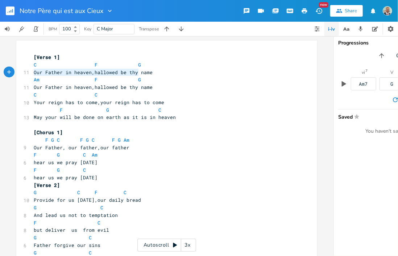
type textarea "Our Father in heaven,hallowed be thy name"
drag, startPoint x: 32, startPoint y: 72, endPoint x: 149, endPoint y: 74, distance: 117.0
click at [149, 74] on pre "Our Father in heaven,hallowed be thy name" at bounding box center [163, 73] width 262 height 8
paste textarea
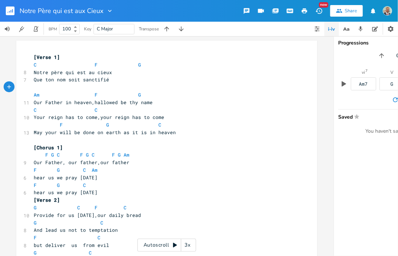
click at [34, 80] on span "Que ton nom soit sanctifié" at bounding box center [71, 79] width 75 height 7
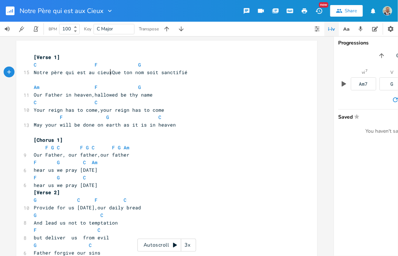
scroll to position [0, 1]
click at [32, 81] on pre "​" at bounding box center [163, 80] width 262 height 8
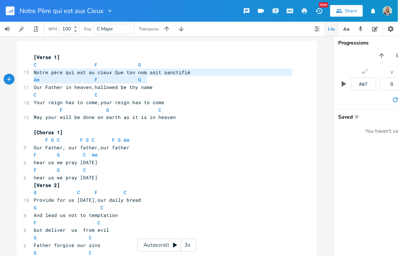
type textarea "Notre père qui est au cieux Que ton nom soit sanctifié"
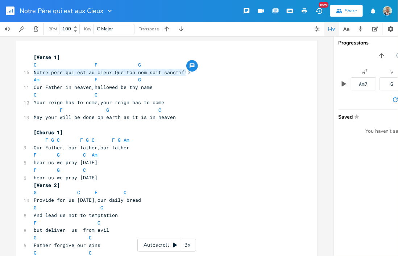
drag, startPoint x: 32, startPoint y: 72, endPoint x: 184, endPoint y: 71, distance: 152.9
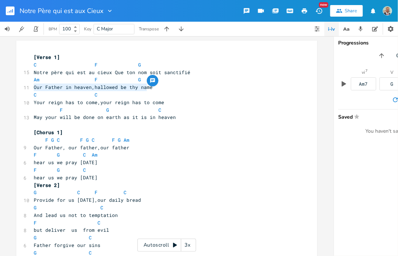
type textarea "Our Father in heaven,hallowed be thy name"
drag, startPoint x: 32, startPoint y: 87, endPoint x: 146, endPoint y: 87, distance: 114.5
click at [146, 87] on span "Our Father in heaven,hallowed be thy name" at bounding box center [93, 87] width 119 height 7
paste textarea
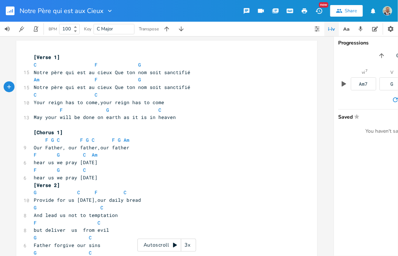
click at [219, 91] on pre "Notre père qui est au cieux Que ton nom soit sanctifié" at bounding box center [163, 88] width 262 height 8
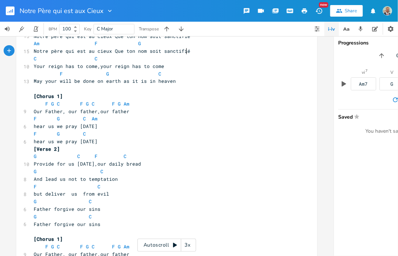
scroll to position [0, 0]
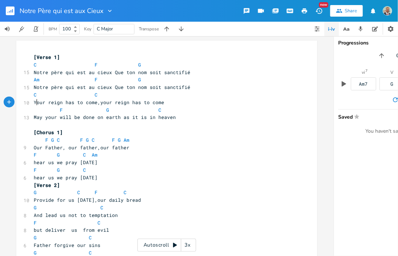
click at [34, 103] on span "Your reign has to come,your reign has to come" at bounding box center [99, 102] width 130 height 7
type textarea "Your reign has to come,your reign has to come"
drag, startPoint x: 32, startPoint y: 102, endPoint x: 159, endPoint y: 104, distance: 127.1
click at [159, 104] on pre "Your reign has to come,your reign has to come" at bounding box center [163, 103] width 262 height 8
paste textarea
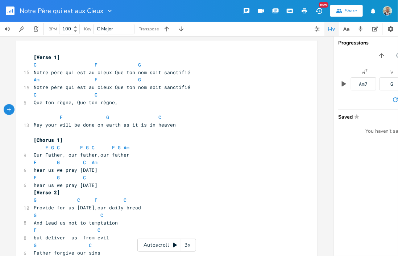
click at [72, 103] on span "Que ton règne, Que ton règne," at bounding box center [76, 102] width 84 height 7
click at [49, 110] on pre "​" at bounding box center [163, 110] width 262 height 8
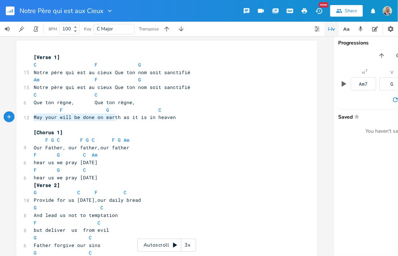
type textarea "May your will be done on earth as it is in heaven"
drag, startPoint x: 31, startPoint y: 117, endPoint x: 178, endPoint y: 116, distance: 147.0
paste textarea
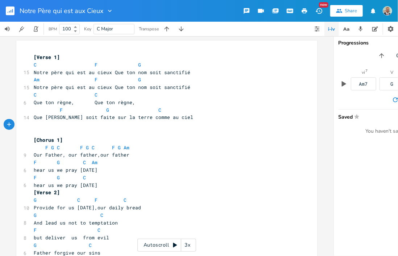
click at [59, 128] on pre "​" at bounding box center [163, 125] width 262 height 8
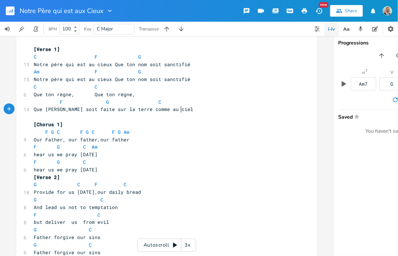
scroll to position [0, 0]
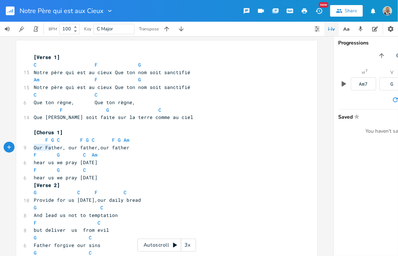
type textarea "Our Father"
drag, startPoint x: 32, startPoint y: 148, endPoint x: 60, endPoint y: 148, distance: 28.3
click at [60, 148] on span "Our Father, our father,our father" at bounding box center [82, 148] width 96 height 7
paste textarea
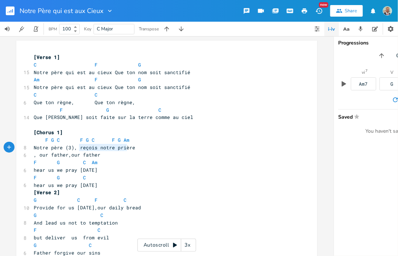
type textarea "reçois notre prière"
drag, startPoint x: 77, startPoint y: 147, endPoint x: 135, endPoint y: 147, distance: 58.3
click at [135, 147] on pre "Notre père (3), reçois notre prière" at bounding box center [163, 148] width 262 height 8
type textarea "hear us we pray [DATE]"
drag, startPoint x: 31, startPoint y: 170, endPoint x: 101, endPoint y: 169, distance: 70.3
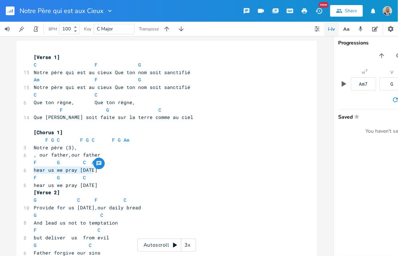
paste textarea
click at [50, 171] on span "reçois notre prière" at bounding box center [61, 170] width 55 height 7
click at [70, 171] on span "reçois notre prière" at bounding box center [63, 170] width 58 height 7
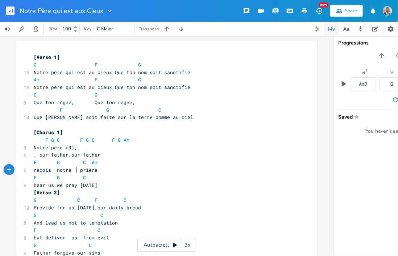
scroll to position [0, 3]
click at [32, 171] on pre "reçois notre prière" at bounding box center [163, 171] width 262 height 8
type textarea "R"
click at [122, 173] on pre "Reçois notre prière" at bounding box center [163, 171] width 262 height 8
type textarea "Reçois notre prière"
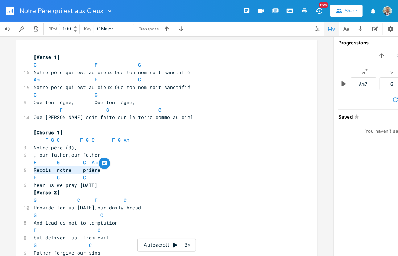
drag, startPoint x: 31, startPoint y: 171, endPoint x: 96, endPoint y: 168, distance: 65.3
click at [96, 168] on pre "Reçois notre prière" at bounding box center [163, 171] width 262 height 8
type textarea "hear us we pray [DATE]"
drag, startPoint x: 32, startPoint y: 185, endPoint x: 92, endPoint y: 183, distance: 60.2
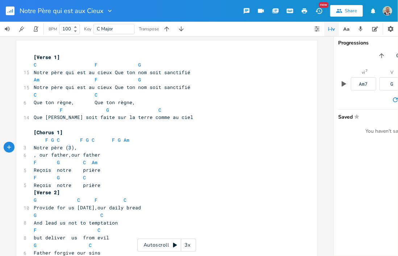
type textarea "(3"
drag, startPoint x: 69, startPoint y: 147, endPoint x: 62, endPoint y: 147, distance: 6.5
click at [62, 147] on span "Notre père (3)," at bounding box center [55, 148] width 43 height 7
click at [64, 147] on span "Notre père )," at bounding box center [53, 148] width 38 height 7
click at [49, 147] on span "Notre père ," at bounding box center [51, 148] width 35 height 7
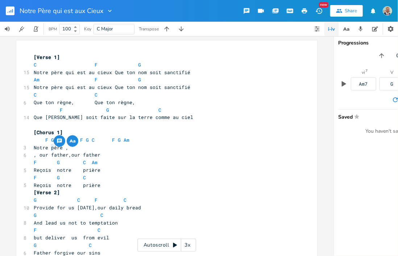
type textarea "P"
click at [72, 146] on pre "Notre Père ," at bounding box center [163, 148] width 262 height 8
click at [41, 141] on span "F G C F G C F G Am" at bounding box center [82, 140] width 96 height 7
type textarea "Notre Père"
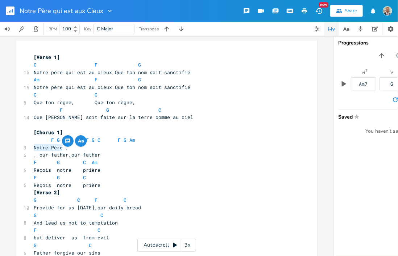
drag, startPoint x: 32, startPoint y: 148, endPoint x: 59, endPoint y: 147, distance: 27.5
click at [59, 147] on span "Notre Père ," at bounding box center [51, 148] width 35 height 7
click at [81, 149] on pre "Notre Père ," at bounding box center [163, 148] width 262 height 8
click at [83, 147] on span "Notre Père , [GEOGRAPHIC_DATA]" at bounding box center [77, 148] width 87 height 7
click at [81, 140] on span "F G C F G C F G Am" at bounding box center [84, 140] width 101 height 7
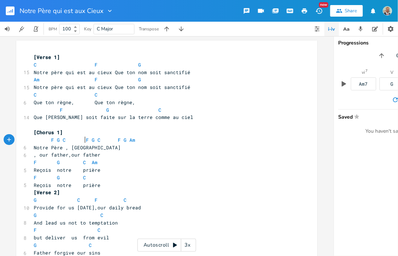
scroll to position [0, 1]
type textarea "Notre Père"
drag, startPoint x: 68, startPoint y: 147, endPoint x: 96, endPoint y: 147, distance: 27.2
click at [96, 147] on span "Notre Père , [GEOGRAPHIC_DATA]" at bounding box center [77, 148] width 87 height 7
click at [113, 150] on pre "Notre Père , [GEOGRAPHIC_DATA]" at bounding box center [163, 148] width 262 height 8
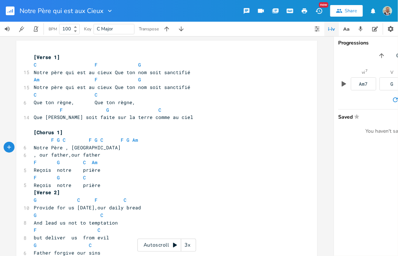
click at [110, 150] on pre "Notre Père , [GEOGRAPHIC_DATA]" at bounding box center [163, 148] width 262 height 8
paste textarea
click at [114, 142] on span "F G C F G C F G Am" at bounding box center [86, 140] width 104 height 7
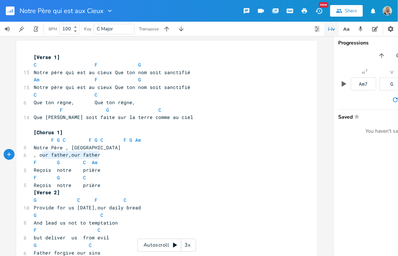
type textarea "our father,our father"
drag, startPoint x: 97, startPoint y: 155, endPoint x: 37, endPoint y: 158, distance: 60.2
click at [37, 158] on pre ", our father,our father" at bounding box center [163, 155] width 262 height 8
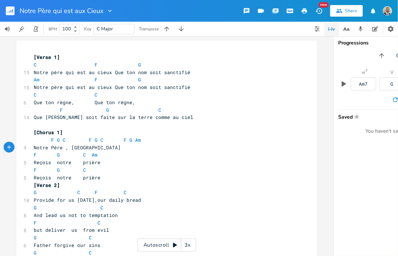
click at [114, 162] on pre "Reçois notre prière" at bounding box center [163, 163] width 262 height 8
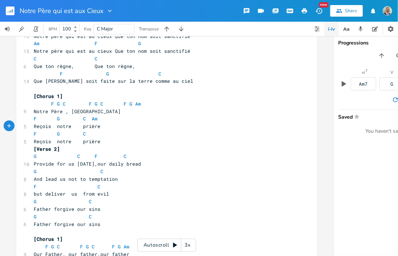
scroll to position [72, 0]
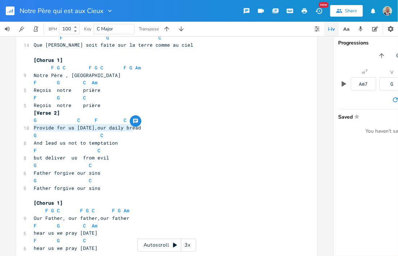
type textarea "Provide for us [DATE],our daily bread"
drag, startPoint x: 30, startPoint y: 128, endPoint x: 133, endPoint y: 129, distance: 102.9
click at [133, 129] on pre "Provide for us [DATE],our daily bread" at bounding box center [163, 128] width 262 height 8
paste textarea
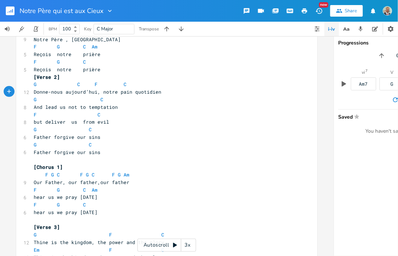
scroll to position [109, 0]
type textarea "And lead us not to temptation"
drag, startPoint x: 32, startPoint y: 106, endPoint x: 115, endPoint y: 108, distance: 83.3
click at [115, 108] on pre "And lead us not to temptation" at bounding box center [163, 107] width 262 height 8
paste textarea
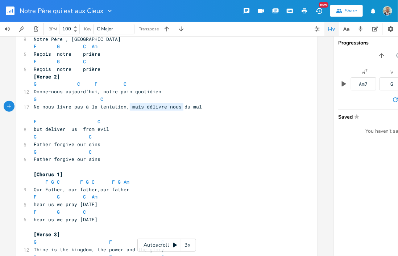
type textarea "mais délivre nous du mal"
drag, startPoint x: 128, startPoint y: 107, endPoint x: 198, endPoint y: 108, distance: 69.9
click at [198, 108] on pre "Ne nous livre pas à la tentation, mais délivre nous du mal" at bounding box center [163, 107] width 262 height 8
type textarea "but deliver us from evil"
drag, startPoint x: 31, startPoint y: 129, endPoint x: 108, endPoint y: 130, distance: 76.8
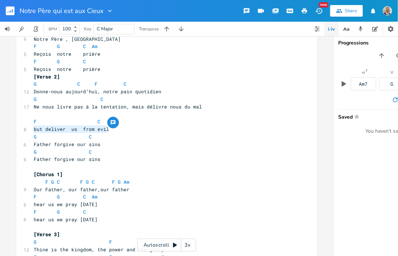
click at [108, 130] on pre "but deliver us from evil" at bounding box center [163, 130] width 262 height 8
drag, startPoint x: 54, startPoint y: 108, endPoint x: 68, endPoint y: 108, distance: 13.8
click at [68, 108] on span "Ne nous livre pas à la tentation, mais délivre nous du mal" at bounding box center [118, 107] width 168 height 7
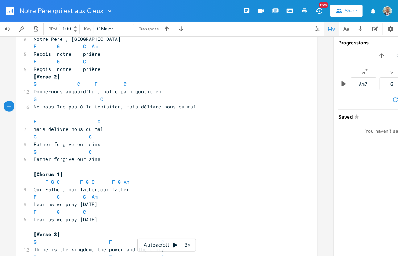
type textarea "Indi"
type textarea "uis"
click at [202, 109] on pre "Ne nous Induis pas à la tentation, mais délivre nous du mal" at bounding box center [163, 107] width 262 height 8
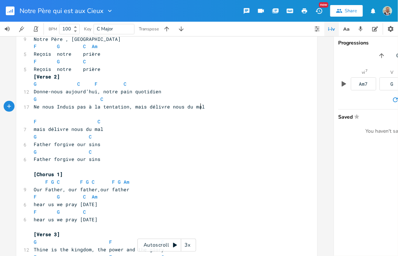
click at [47, 120] on span "F C" at bounding box center [67, 121] width 67 height 7
click at [42, 114] on pre "​" at bounding box center [163, 115] width 262 height 8
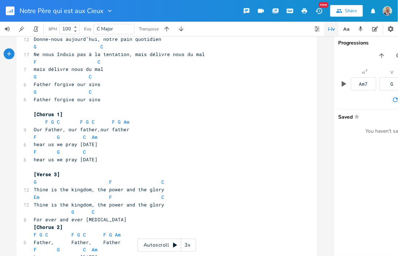
scroll to position [145, 0]
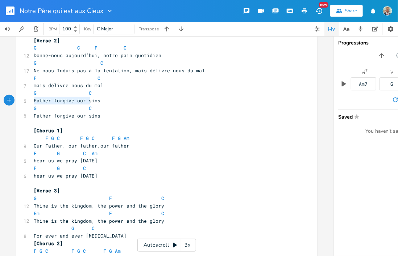
type textarea "Father forgive our sins"
drag, startPoint x: 32, startPoint y: 100, endPoint x: 102, endPoint y: 102, distance: 70.3
click at [102, 102] on pre "Father forgive our sins" at bounding box center [163, 101] width 262 height 8
paste textarea
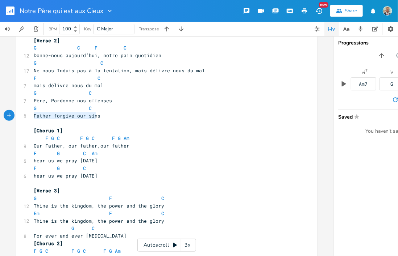
type textarea "Father forgive our sins"
drag, startPoint x: 32, startPoint y: 116, endPoint x: 96, endPoint y: 119, distance: 64.5
click at [96, 119] on pre "Father forgive our sins" at bounding box center [163, 116] width 262 height 8
paste textarea
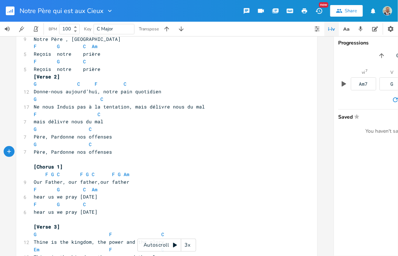
scroll to position [72, 0]
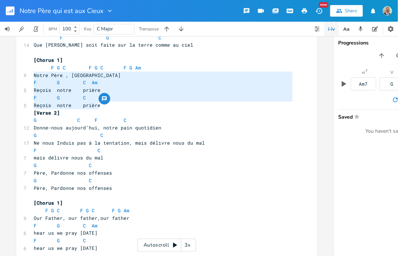
type textarea "F G C F G C F G Am Notre Père , Notre Père Notre Père F G C Am Reçois notre pri…"
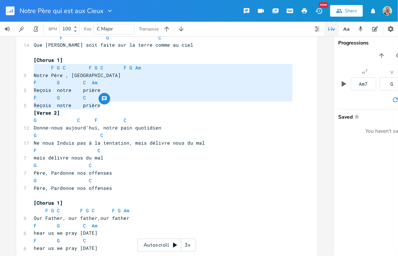
drag, startPoint x: 99, startPoint y: 105, endPoint x: 29, endPoint y: 69, distance: 78.4
click at [29, 69] on div "F G C F G C F G Am Notre Père , Notre Père Notre Père F G C Am Reçois notre pri…" at bounding box center [166, 254] width 301 height 573
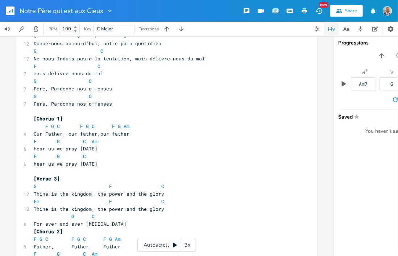
scroll to position [181, 0]
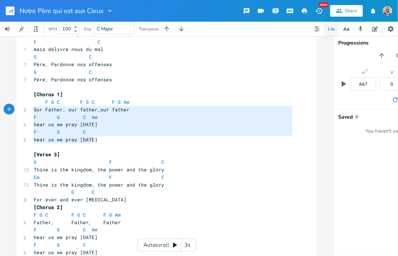
type textarea "F G C F G C F G Am Our Father, our father,our father F G C Am hear us we pray […"
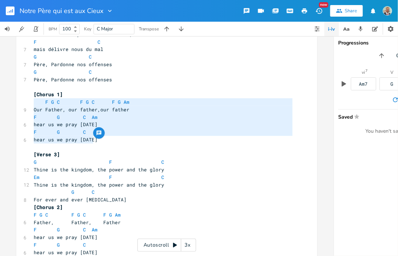
drag, startPoint x: 90, startPoint y: 141, endPoint x: 32, endPoint y: 105, distance: 68.8
click at [32, 105] on div "[Verse 1] C F G 15 Notre père qui est au cieux Que ton nom soit sanctifié Am F …" at bounding box center [163, 148] width 262 height 550
paste textarea
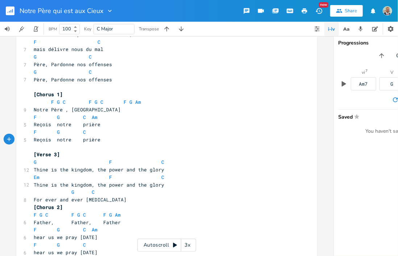
click at [169, 119] on pre "F G C Am" at bounding box center [163, 118] width 262 height 8
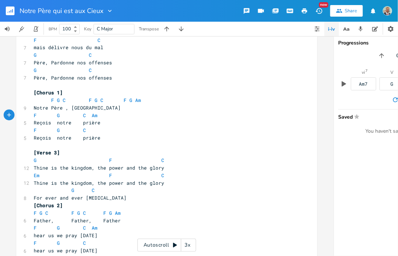
scroll to position [217, 0]
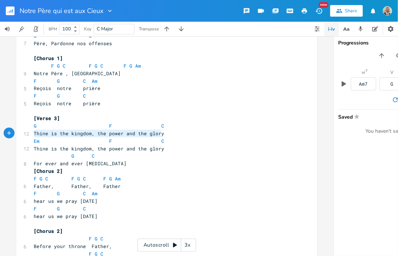
type textarea "Thine is the kingdom, the power and the glory"
drag, startPoint x: 32, startPoint y: 134, endPoint x: 159, endPoint y: 134, distance: 127.1
click at [159, 134] on pre "Thine is the kingdom, the power and the glory" at bounding box center [163, 134] width 262 height 8
paste textarea
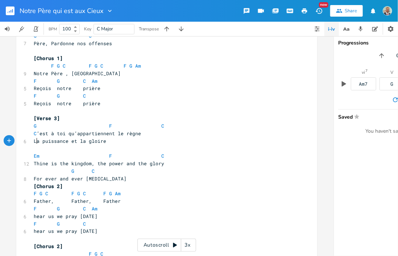
click at [34, 142] on span "La puissance et la gloire" at bounding box center [70, 141] width 72 height 7
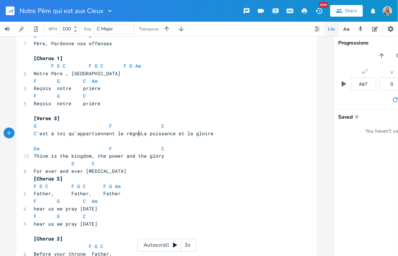
scroll to position [0, 1]
click at [141, 134] on span "C ’est à toi qu’appartiennent le règne La puissance et la gloire" at bounding box center [125, 133] width 183 height 7
type textarea "l"
click at [34, 134] on span "C" at bounding box center [35, 133] width 3 height 7
click at [34, 134] on span "C ’est à toi qu’appartiennent le règne la puissance et la gloire" at bounding box center [125, 133] width 183 height 7
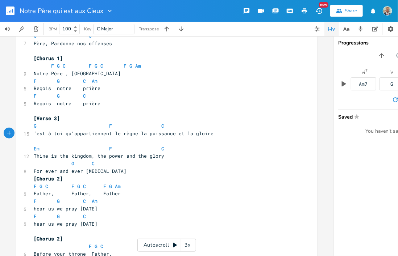
type textarea "C"
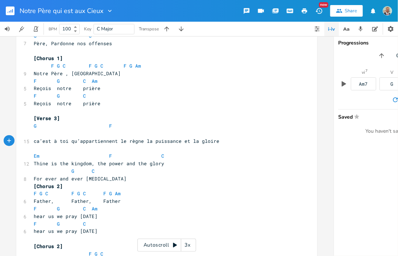
scroll to position [0, 6]
type textarea "car c"
click at [232, 146] on pre "​" at bounding box center [163, 149] width 262 height 8
click at [64, 133] on pre "​" at bounding box center [163, 134] width 262 height 8
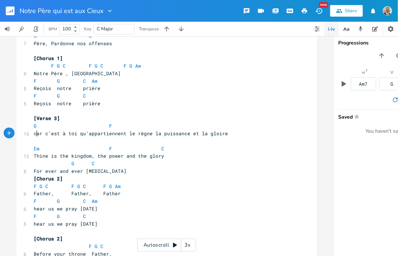
click at [34, 134] on span "car c’est à toi qu’appartiennent le règne la puissance et la gloire" at bounding box center [131, 133] width 194 height 7
type textarea "C"
click at [43, 147] on span "Em F C" at bounding box center [99, 149] width 130 height 7
click at [42, 142] on pre "​" at bounding box center [163, 142] width 262 height 8
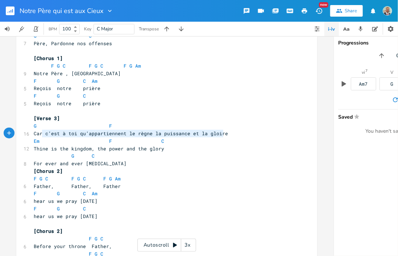
type textarea "Car c’est à toi qu’appartiennent le règne la puissance et la gloire"
drag, startPoint x: 222, startPoint y: 133, endPoint x: 30, endPoint y: 134, distance: 192.7
click at [32, 134] on pre "Car c’est à toi qu’appartiennent le règne la puissance et la gloire" at bounding box center [163, 134] width 262 height 8
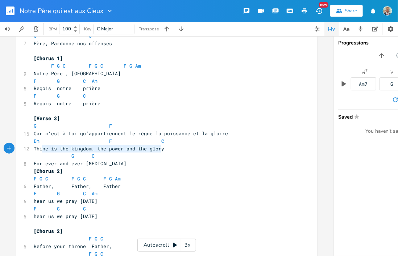
type textarea "Thine is the kingdom, the power and the glory"
drag, startPoint x: 160, startPoint y: 150, endPoint x: 29, endPoint y: 146, distance: 131.5
click at [29, 146] on div "Thine is the kingdom, the power and the glory x [Verse 1] C F G 15 Notre père q…" at bounding box center [166, 109] width 301 height 573
paste textarea
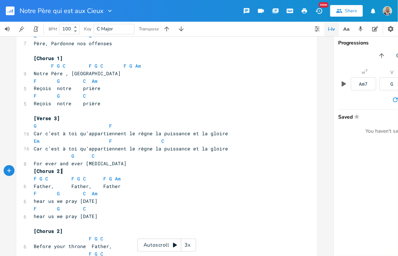
click at [207, 169] on pre "[Chorus 2]" at bounding box center [163, 172] width 262 height 8
type textarea "For ever and ever [MEDICAL_DATA]"
drag, startPoint x: 92, startPoint y: 165, endPoint x: 32, endPoint y: 164, distance: 60.9
click at [34, 164] on span "For ever and ever [MEDICAL_DATA]" at bounding box center [80, 163] width 93 height 7
paste textarea
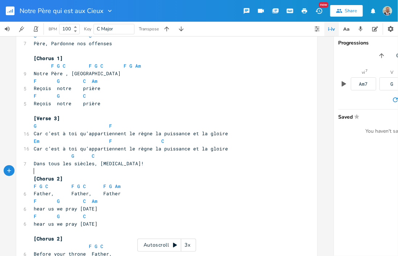
click at [36, 171] on pre "​" at bounding box center [163, 172] width 262 height 8
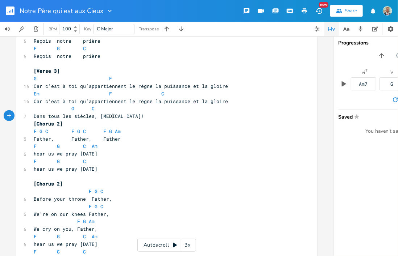
scroll to position [254, 0]
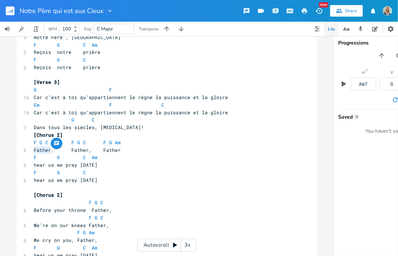
drag, startPoint x: 47, startPoint y: 150, endPoint x: 32, endPoint y: 150, distance: 15.2
click at [34, 150] on span "Father, Father, Father" at bounding box center [77, 150] width 87 height 7
type textarea "Pere"
drag, startPoint x: 79, startPoint y: 149, endPoint x: 62, endPoint y: 150, distance: 16.7
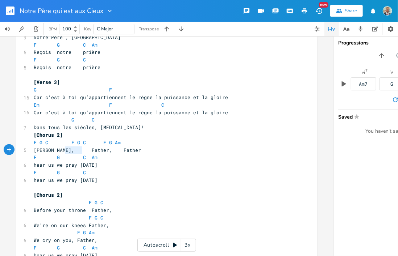
click at [62, 150] on span "[PERSON_NAME], Father, Father" at bounding box center [87, 150] width 107 height 7
type textarea "Pere"
drag, startPoint x: 104, startPoint y: 150, endPoint x: 88, endPoint y: 151, distance: 16.3
click at [88, 151] on span "[PERSON_NAME], Father" at bounding box center [69, 150] width 70 height 7
type textarea "Pere"
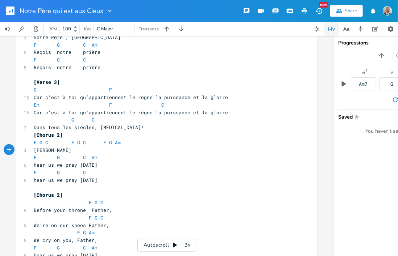
click at [60, 151] on span "[PERSON_NAME]" at bounding box center [53, 150] width 38 height 7
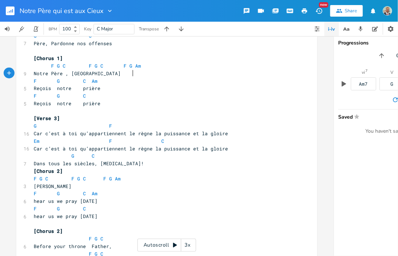
type textarea "Père"
drag, startPoint x: 130, startPoint y: 74, endPoint x: 119, endPoint y: 74, distance: 10.9
click at [119, 74] on span "Notre Père , [GEOGRAPHIC_DATA]" at bounding box center [77, 73] width 87 height 7
type textarea "Pere"
drag, startPoint x: 32, startPoint y: 187, endPoint x: 42, endPoint y: 186, distance: 10.2
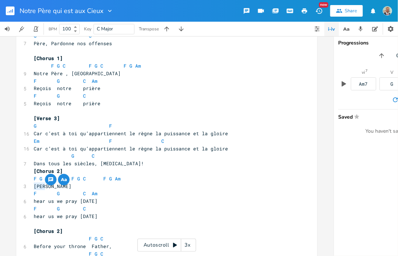
click at [42, 186] on span "[PERSON_NAME]" at bounding box center [53, 186] width 38 height 7
paste textarea
type textarea "Pere"
drag, startPoint x: 63, startPoint y: 186, endPoint x: 74, endPoint y: 186, distance: 10.5
click at [74, 186] on span "Père, [PERSON_NAME]" at bounding box center [69, 186] width 70 height 7
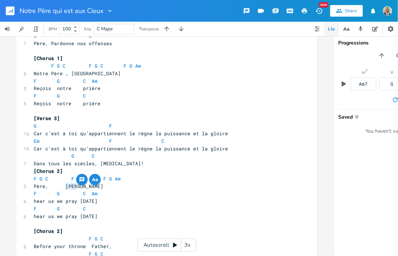
paste textarea
type textarea "Pere"
drag, startPoint x: 88, startPoint y: 186, endPoint x: 99, endPoint y: 186, distance: 10.9
click at [99, 186] on span "Père, Père, [PERSON_NAME]" at bounding box center [82, 186] width 96 height 7
paste textarea
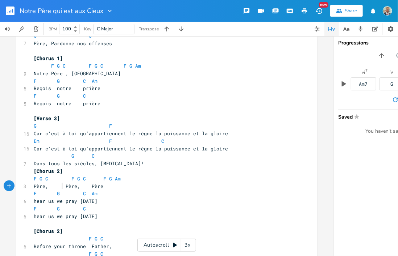
click at [60, 187] on span "Père, Père, Père" at bounding box center [69, 186] width 70 height 7
click at [94, 187] on span "Père, Père, Père" at bounding box center [71, 186] width 75 height 7
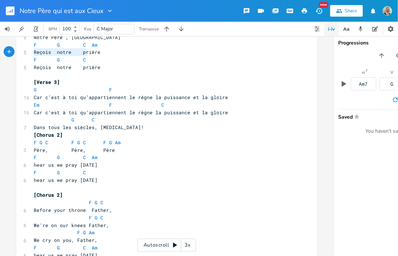
type textarea "Reçois notre prière"
drag, startPoint x: 32, startPoint y: 52, endPoint x: 98, endPoint y: 53, distance: 65.9
click at [98, 53] on pre "Reçois notre prière" at bounding box center [163, 53] width 262 height 8
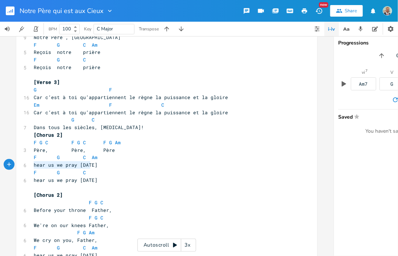
type textarea "hear us we pray [DATE]"
drag, startPoint x: 32, startPoint y: 166, endPoint x: 91, endPoint y: 164, distance: 59.4
click at [91, 164] on div "hear us we pray [DATE] x [Verse 1] C F G 15 Notre père qui est au cieux Que ton…" at bounding box center [166, 73] width 301 height 573
paste textarea
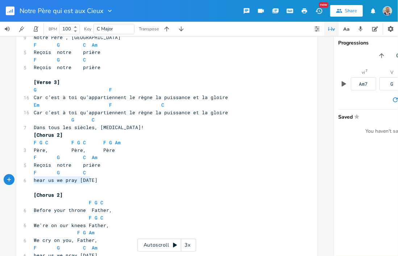
type textarea "hear us we pray [DATE]"
drag, startPoint x: 33, startPoint y: 181, endPoint x: 91, endPoint y: 181, distance: 58.0
click at [91, 181] on span "hear us we pray [DATE]" at bounding box center [66, 180] width 64 height 7
paste textarea
click at [148, 180] on pre "Reçois notre prière" at bounding box center [163, 181] width 262 height 8
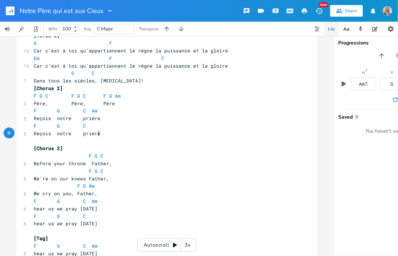
scroll to position [290, 0]
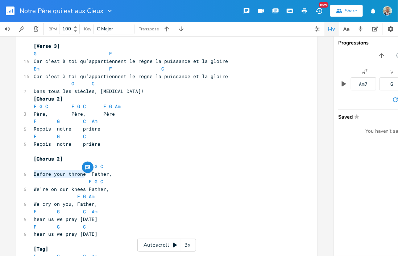
drag, startPoint x: 32, startPoint y: 174, endPoint x: 81, endPoint y: 174, distance: 49.3
click at [81, 174] on span "Before your throne Father," at bounding box center [73, 174] width 78 height 7
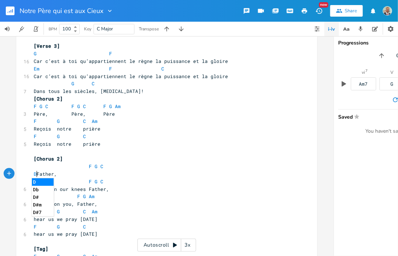
scroll to position [0, 6]
type textarea "Devant ton [PERSON_NAME]"
type textarea "Father"
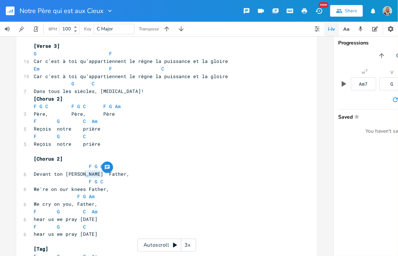
drag, startPoint x: 99, startPoint y: 175, endPoint x: 82, endPoint y: 173, distance: 16.7
click at [82, 173] on span "Devant ton [PERSON_NAME] Father," at bounding box center [82, 174] width 96 height 7
paste textarea
type textarea "Père"
drag, startPoint x: 68, startPoint y: 115, endPoint x: 80, endPoint y: 114, distance: 11.6
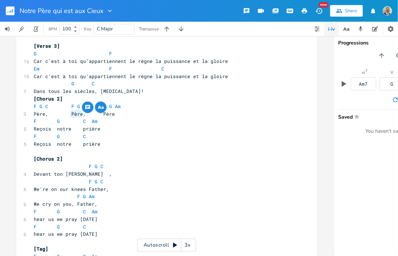
click at [80, 114] on span "Père, Père, Père" at bounding box center [74, 114] width 81 height 7
click at [86, 173] on span "Devant ton [PERSON_NAME] ," at bounding box center [73, 174] width 78 height 7
click at [106, 176] on pre "Devant ton [PERSON_NAME] ,Père" at bounding box center [163, 175] width 262 height 8
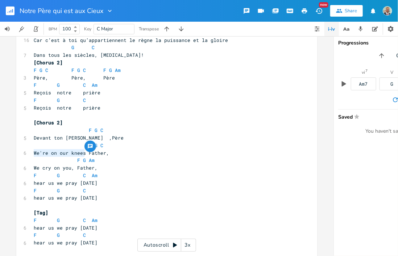
drag, startPoint x: 32, startPoint y: 153, endPoint x: 82, endPoint y: 154, distance: 50.4
click at [82, 154] on span "We're on our knees Father," at bounding box center [71, 153] width 75 height 7
type textarea "Nous nous agenei"
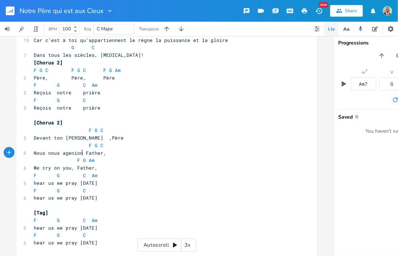
type textarea "ions"
type textarea "Father"
drag, startPoint x: 102, startPoint y: 154, endPoint x: 84, endPoint y: 152, distance: 17.8
click at [84, 152] on span "Nous nous agenions Father," at bounding box center [71, 153] width 75 height 7
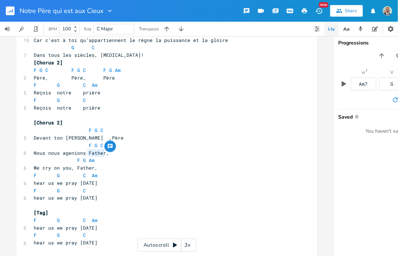
paste textarea
click at [38, 172] on pre "F G C Am" at bounding box center [163, 176] width 262 height 8
click at [32, 168] on pre "We cry on you, Father," at bounding box center [163, 168] width 262 height 8
drag, startPoint x: 31, startPoint y: 168, endPoint x: 68, endPoint y: 168, distance: 36.6
click at [68, 168] on pre "We cry on you, Father," at bounding box center [163, 168] width 262 height 8
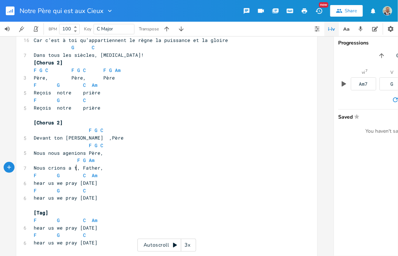
type textarea "Nous crions a toi"
type textarea "Father"
drag, startPoint x: 101, startPoint y: 170, endPoint x: 85, endPoint y: 169, distance: 15.6
click at [85, 169] on span "Nous crions a toi, Father," at bounding box center [71, 168] width 75 height 7
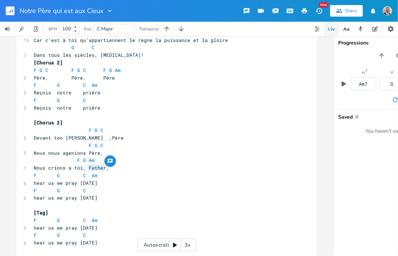
paste textarea
click at [70, 160] on span "F G Am" at bounding box center [64, 160] width 61 height 7
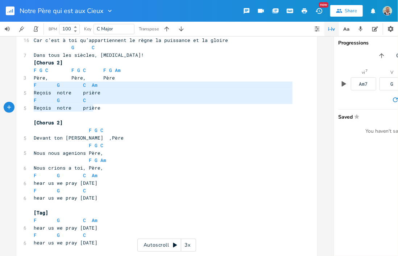
type textarea "F G C Am Reçois notre prière F G C Reçois notre prière"
drag, startPoint x: 31, startPoint y: 85, endPoint x: 99, endPoint y: 109, distance: 71.8
click at [99, 109] on div "[Verse 1] C F G 15 Notre père qui est au cieux Que ton nom soit sanctifié Am F …" at bounding box center [163, 3] width 262 height 550
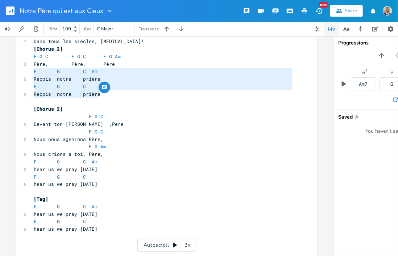
scroll to position [362, 0]
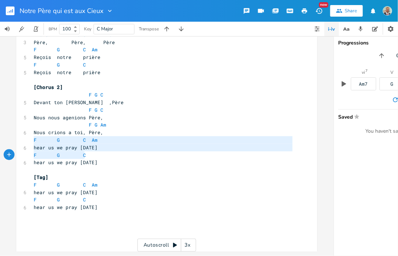
type textarea "F G C Am hear us we pray [DATE] F G C hear us we pray [DATE]"
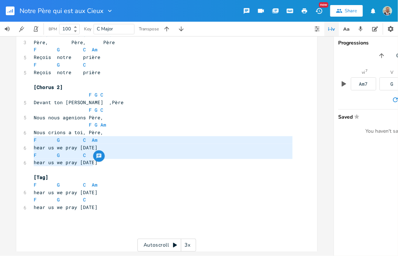
drag, startPoint x: 31, startPoint y: 140, endPoint x: 92, endPoint y: 163, distance: 65.3
paste textarea
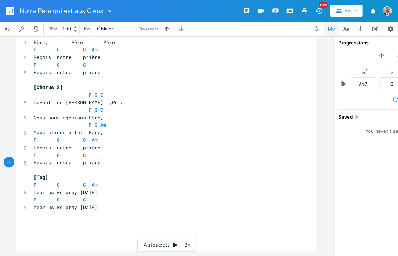
click at [130, 165] on pre "Reçois notre prière" at bounding box center [163, 163] width 262 height 8
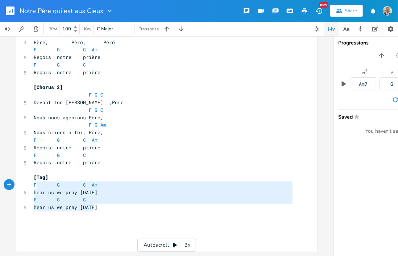
type textarea "F G C Am hear us we pray [DATE] F G C hear us we pray [DATE]"
drag, startPoint x: 91, startPoint y: 205, endPoint x: 30, endPoint y: 182, distance: 65.1
paste textarea
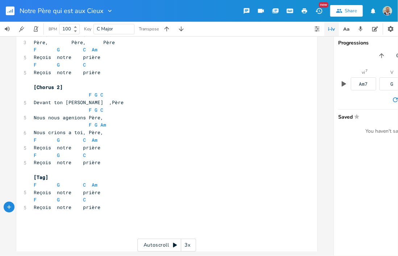
click at [145, 174] on pre "[Tag]" at bounding box center [163, 178] width 262 height 8
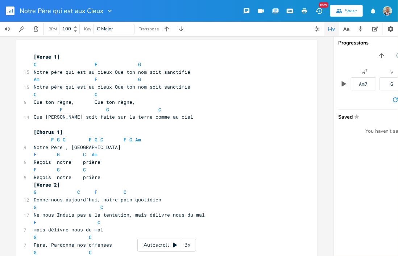
scroll to position [0, 0]
click at [38, 31] on icon "button" at bounding box center [36, 28] width 4 height 5
click at [90, 65] on span "C F G" at bounding box center [87, 65] width 107 height 7
click at [88, 79] on span "Am F G" at bounding box center [92, 79] width 116 height 7
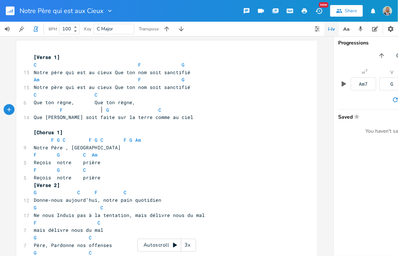
click at [100, 111] on span "F G C" at bounding box center [97, 110] width 127 height 7
click at [174, 109] on span "F G C" at bounding box center [109, 110] width 151 height 7
click at [160, 154] on pre "F G C Am" at bounding box center [163, 155] width 262 height 8
click at [117, 172] on pre "F G C" at bounding box center [163, 171] width 262 height 8
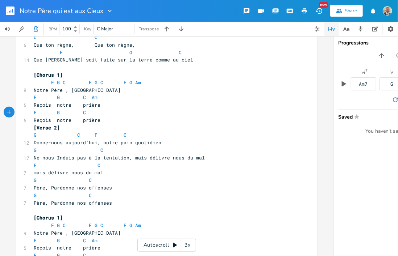
scroll to position [72, 0]
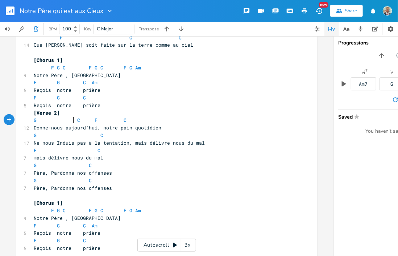
click at [72, 121] on span "G C F C" at bounding box center [80, 120] width 93 height 7
click at [135, 121] on span "C" at bounding box center [136, 120] width 3 height 7
click at [143, 121] on span "G F C" at bounding box center [108, 120] width 148 height 7
click at [157, 122] on span "G F C" at bounding box center [100, 120] width 133 height 7
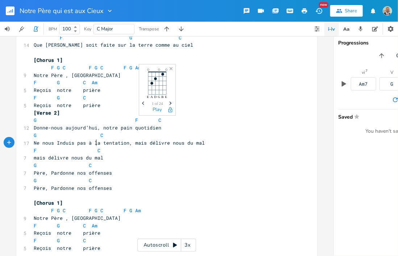
click at [95, 143] on span "Ne nous Induis pas à la tentation, mais délivre nous du mal" at bounding box center [119, 143] width 171 height 7
click at [96, 143] on span "Ne nous Induis pas à la tentation, mais délivre nous du mal" at bounding box center [119, 143] width 171 height 7
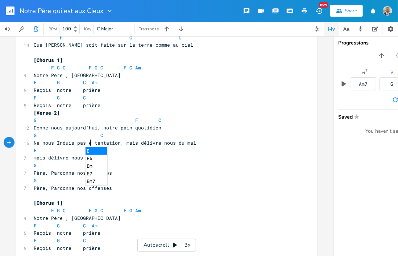
type textarea "en"
click at [96, 138] on span "G C" at bounding box center [69, 135] width 70 height 7
type textarea "F"
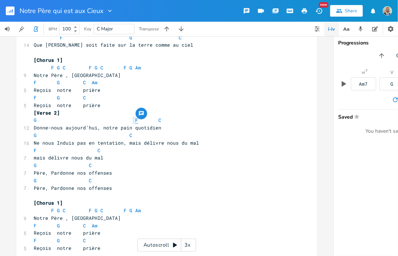
click at [131, 120] on span "G F C" at bounding box center [97, 120] width 127 height 7
click at [125, 138] on span "G C" at bounding box center [83, 135] width 99 height 7
paste textarea
click at [42, 137] on span "G FC" at bounding box center [38, 135] width 9 height 7
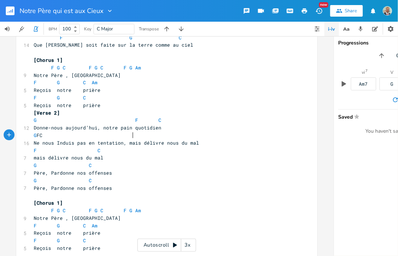
click at [138, 136] on pre "G FC" at bounding box center [163, 136] width 262 height 8
type textarea "F C"
click at [119, 158] on pre "mais délivre nous du mal" at bounding box center [163, 158] width 262 height 8
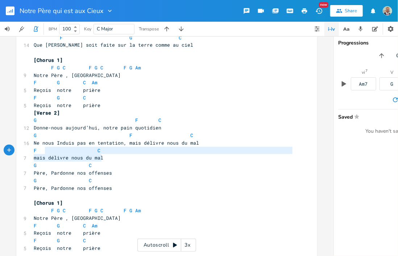
type textarea "F C mais délivre nous du mal"
drag, startPoint x: 103, startPoint y: 157, endPoint x: 27, endPoint y: 154, distance: 75.8
click at [27, 154] on div "F C mais délivre nous du mal x [Verse 1] C F G 15 Notre père qui est au cieux Q…" at bounding box center [166, 254] width 301 height 573
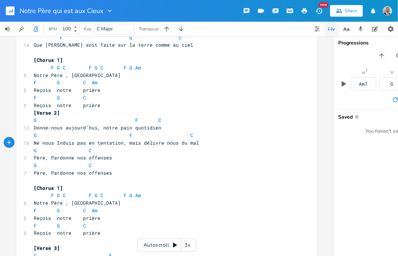
click at [117, 162] on pre "G C" at bounding box center [163, 166] width 262 height 8
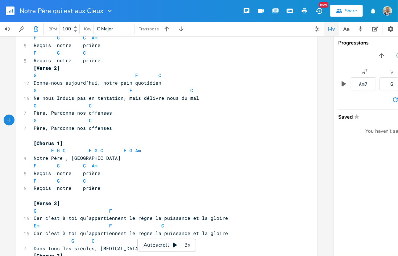
scroll to position [145, 0]
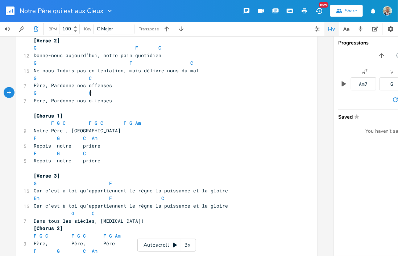
click at [137, 159] on pre "Reçois notre prière" at bounding box center [163, 161] width 262 height 8
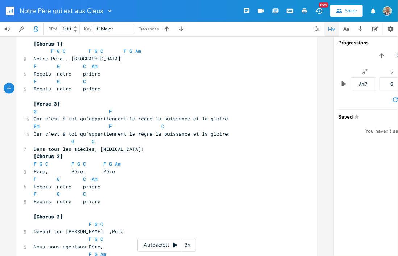
scroll to position [217, 0]
click at [104, 108] on pre "G F" at bounding box center [163, 112] width 262 height 8
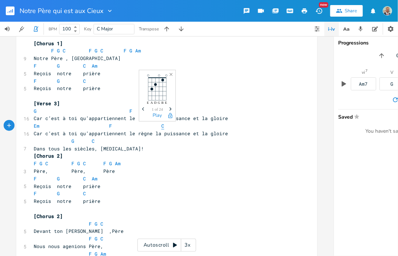
type textarea "C"
click at [155, 126] on span "Em F C" at bounding box center [99, 126] width 130 height 7
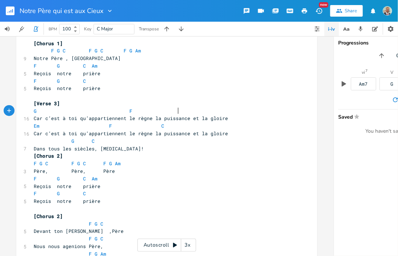
click at [205, 115] on pre "Car c’est à toi qu’appartiennent le règne la puissance et la gloire" at bounding box center [163, 119] width 262 height 8
click at [170, 151] on pre "Dans tous les siècles, [MEDICAL_DATA]!" at bounding box center [163, 149] width 262 height 8
click at [108, 126] on span "Em F C" at bounding box center [99, 126] width 130 height 7
type textarea "G"
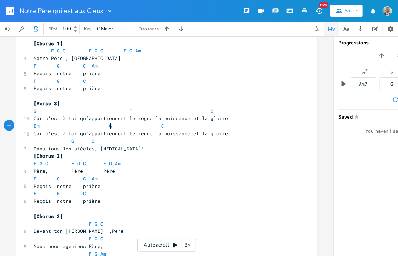
scroll to position [0, 3]
click at [104, 126] on span "Em G C" at bounding box center [99, 126] width 130 height 7
type textarea "F"
click at [125, 110] on span "G F C" at bounding box center [124, 111] width 180 height 7
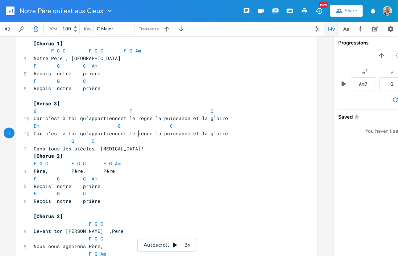
click at [136, 130] on pre "Car c’est à toi qu’appartiennent le règne la puissance et la gloire" at bounding box center [163, 134] width 262 height 8
click at [135, 127] on span "Em G C" at bounding box center [103, 126] width 139 height 7
click at [135, 127] on span "Em G F C" at bounding box center [105, 126] width 142 height 7
click at [151, 125] on span "Em G F C" at bounding box center [99, 126] width 130 height 7
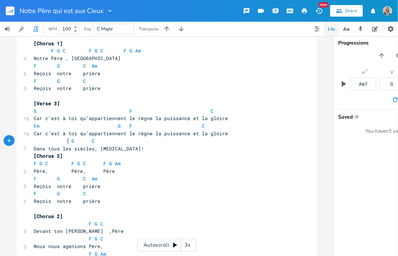
click at [67, 143] on span "G C" at bounding box center [64, 141] width 61 height 7
click at [71, 143] on span "G" at bounding box center [72, 141] width 3 height 7
click at [84, 141] on span "G C" at bounding box center [63, 141] width 58 height 7
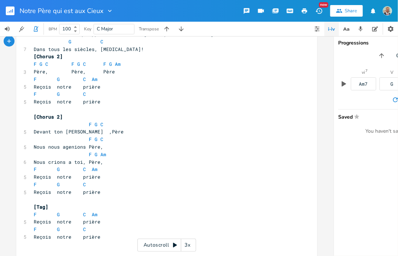
scroll to position [351, 0]
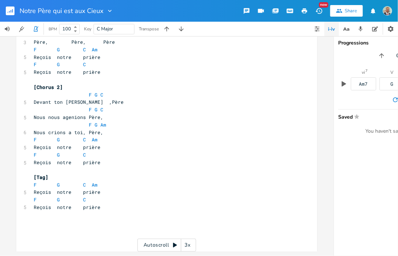
click at [102, 205] on pre "Reçois notre prière" at bounding box center [163, 208] width 262 height 8
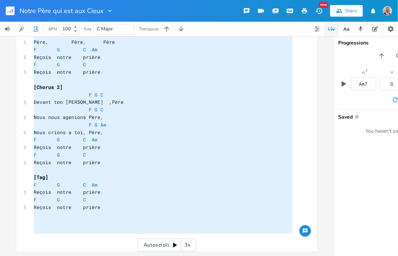
type textarea "[Lorem 8] I D S Ametc adip eli sed do eiusm Tem inc utl etdo magnaaliq En A M V…"
click at [68, 129] on span "Nous crions a toi, Père," at bounding box center [69, 132] width 70 height 7
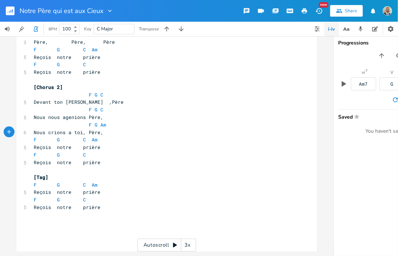
type textarea "a"
click at [67, 129] on span "Nous crions a toi, Père," at bounding box center [69, 132] width 70 height 7
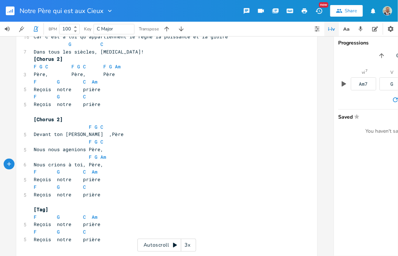
scroll to position [278, 0]
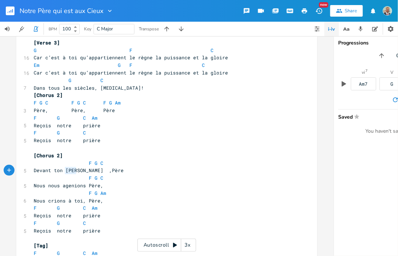
type textarea "[PERSON_NAME]"
drag, startPoint x: 63, startPoint y: 170, endPoint x: 76, endPoint y: 170, distance: 12.7
click at [76, 170] on span "Devant ton [PERSON_NAME] ,Père" at bounding box center [79, 170] width 90 height 7
type textarea "agenions"
drag, startPoint x: 60, startPoint y: 185, endPoint x: 81, endPoint y: 187, distance: 21.4
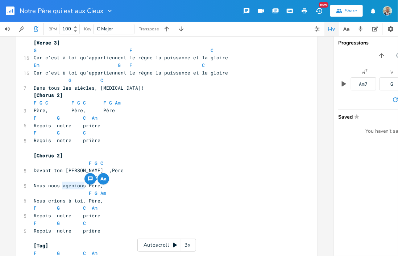
click at [81, 187] on span "Nous nous agenions Père," at bounding box center [69, 186] width 70 height 7
paste textarea
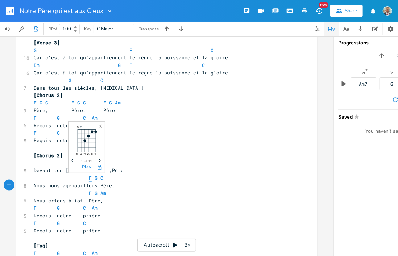
click at [89, 177] on span "F" at bounding box center [90, 178] width 3 height 7
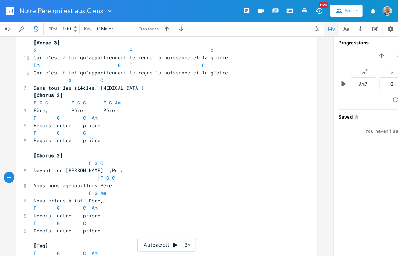
scroll to position [0, 4]
click at [127, 187] on pre "Nous nous agenouillons Père," at bounding box center [163, 186] width 262 height 8
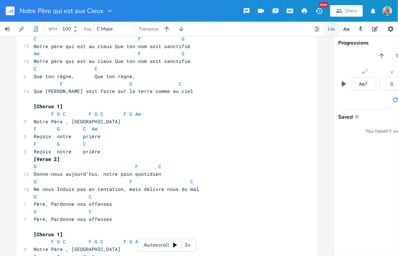
scroll to position [0, 0]
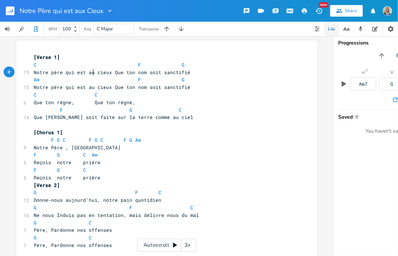
click at [90, 72] on span "Notre père qui est au cieux Que ton nom soit sanctifié" at bounding box center [112, 72] width 156 height 7
type textarea "x"
click at [56, 214] on span "Ne nous Induis pas en tentation, mais délivre nous du mal" at bounding box center [116, 215] width 165 height 7
type textarea "i"
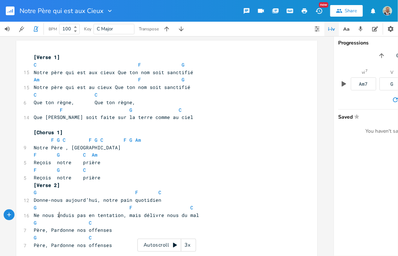
scroll to position [0, 1]
click at [223, 214] on pre "Ne nous induis pas en tentation, mais délivre nous du mal" at bounding box center [163, 216] width 262 height 8
click at [219, 151] on pre "Notre Père , [GEOGRAPHIC_DATA]" at bounding box center [163, 148] width 262 height 8
click at [10, 12] on rect "button" at bounding box center [10, 11] width 9 height 9
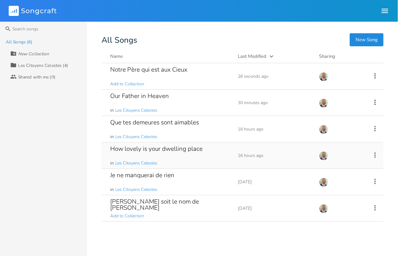
click at [163, 147] on div "How lovely is your dwelling place" at bounding box center [156, 149] width 92 height 6
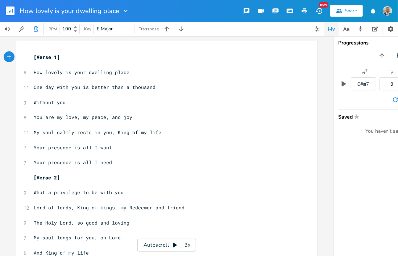
click at [36, 29] on icon "button" at bounding box center [36, 28] width 3 height 4
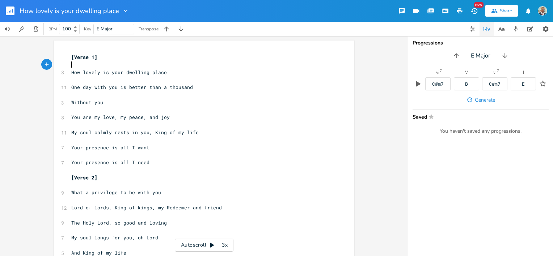
click at [70, 67] on pre "​" at bounding box center [201, 65] width 262 height 8
type textarea "E A E"
click at [72, 81] on pre "​" at bounding box center [201, 80] width 262 height 8
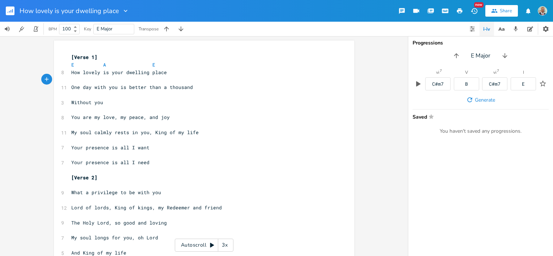
type textarea "B"
click at [162, 85] on span "One day with you is better than a thousand" at bounding box center [132, 87] width 122 height 7
click at [164, 80] on pre "B" at bounding box center [201, 80] width 262 height 8
click at [146, 76] on pre "B" at bounding box center [201, 80] width 262 height 8
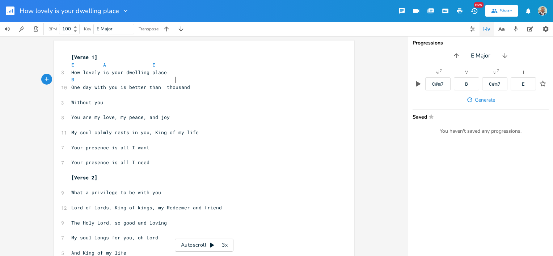
scroll to position [0, 44]
type textarea "A"
click at [99, 97] on pre "​" at bounding box center [201, 95] width 262 height 8
click at [70, 101] on pre "Without you" at bounding box center [201, 103] width 262 height 8
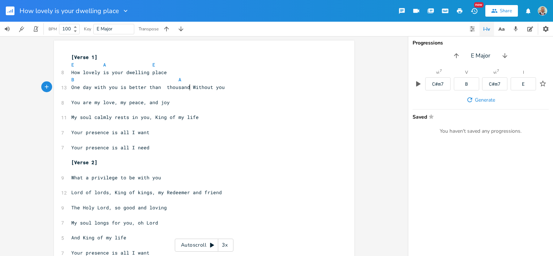
scroll to position [0, 1]
type textarea "Yo"
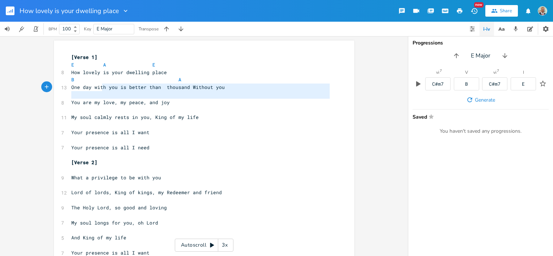
type textarea "s better than thousand Without you"
drag, startPoint x: 68, startPoint y: 101, endPoint x: 155, endPoint y: 104, distance: 87.0
click at [155, 104] on pre "You are my love, my peace, and joy" at bounding box center [201, 103] width 262 height 8
type textarea "You are my love, my peace, and"
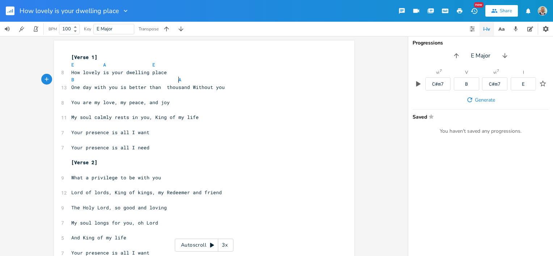
click at [195, 78] on pre "B A" at bounding box center [201, 80] width 262 height 8
click at [213, 82] on pre "B A" at bounding box center [201, 80] width 262 height 8
type textarea "E"
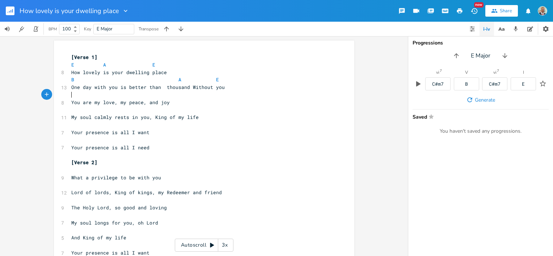
click at [72, 94] on pre "​" at bounding box center [201, 95] width 262 height 8
type textarea "A"
type textarea "E"
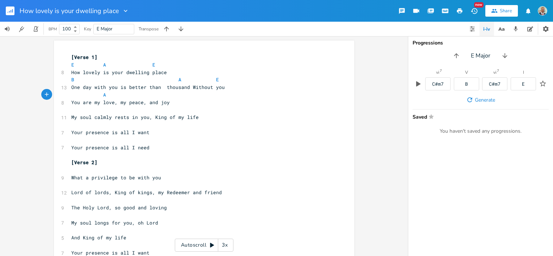
scroll to position [0, 3]
click at [72, 113] on pre "​" at bounding box center [201, 110] width 262 height 8
type textarea "B E"
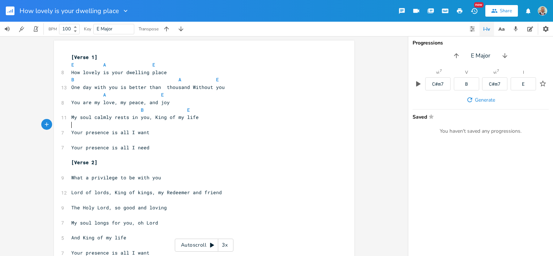
click at [72, 127] on pre "​" at bounding box center [201, 125] width 262 height 8
type textarea "A B"
type textarea "E"
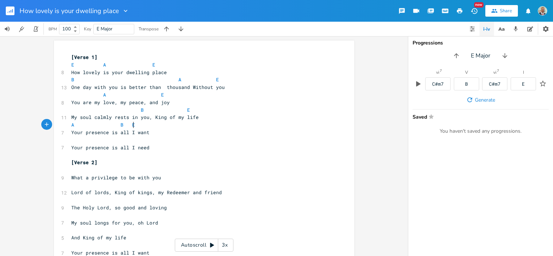
scroll to position [0, 3]
click at [71, 141] on pre "​" at bounding box center [201, 141] width 262 height 8
type textarea "A B E"
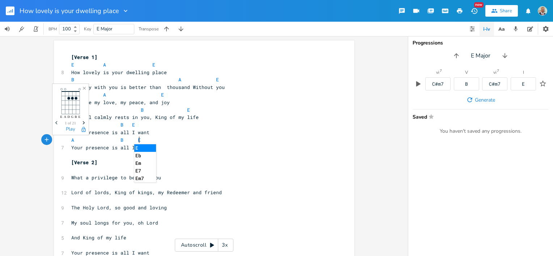
click at [271, 151] on pre "Your presence is all I need" at bounding box center [201, 148] width 262 height 8
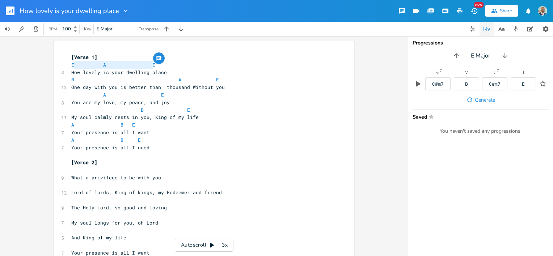
type textarea "E A E"
drag, startPoint x: 160, startPoint y: 65, endPoint x: 68, endPoint y: 64, distance: 92.4
click at [70, 64] on pre "E A E" at bounding box center [201, 65] width 262 height 8
click at [70, 170] on pre "​" at bounding box center [201, 171] width 262 height 8
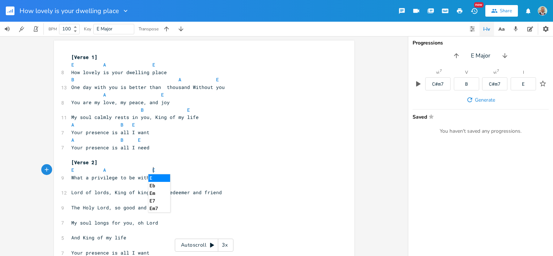
click at [227, 158] on pre "​" at bounding box center [201, 155] width 262 height 8
click at [71, 79] on span "B" at bounding box center [72, 79] width 3 height 7
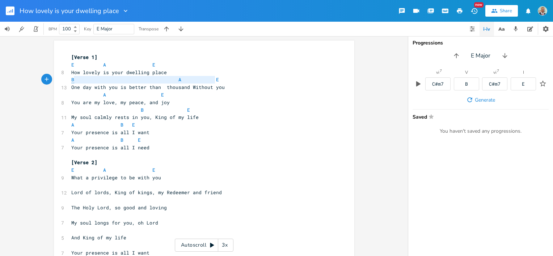
type textarea "B A E"
drag, startPoint x: 213, startPoint y: 78, endPoint x: 70, endPoint y: 79, distance: 143.4
click at [70, 79] on pre "B A E" at bounding box center [201, 80] width 262 height 8
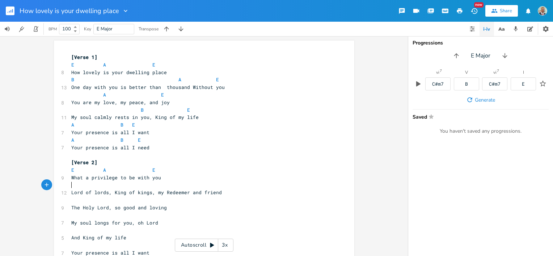
click at [71, 186] on pre "​" at bounding box center [201, 186] width 262 height 8
click at [333, 170] on div "x [Verse 1] E A E 8 How lovely is your dwelling place B A E 13 One day with you…" at bounding box center [210, 257] width 280 height 410
type textarea "A E"
drag, startPoint x: 100, startPoint y: 95, endPoint x: 173, endPoint y: 95, distance: 73.5
click at [173, 95] on pre "A E" at bounding box center [201, 95] width 262 height 8
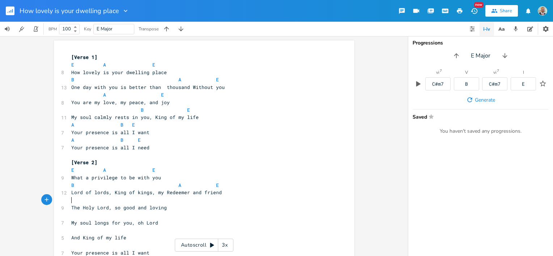
click at [70, 201] on pre "​" at bounding box center [201, 201] width 262 height 8
type textarea "B E"
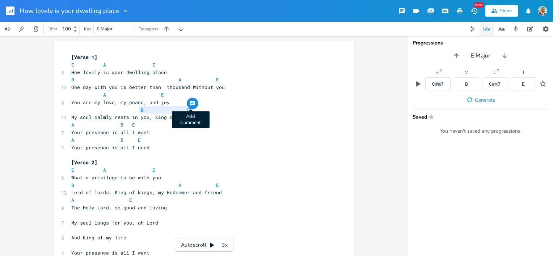
drag, startPoint x: 136, startPoint y: 111, endPoint x: 189, endPoint y: 109, distance: 52.9
click at [189, 109] on div "B E x [Verse 1] E A E 8 How lovely is your dwelling place B A E 13 One day with…" at bounding box center [204, 256] width 301 height 430
click at [70, 216] on pre "​" at bounding box center [201, 216] width 262 height 8
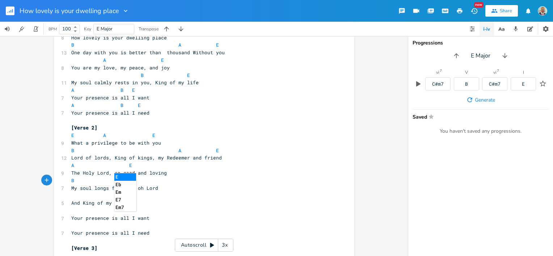
scroll to position [36, 0]
click at [214, 183] on pre "B E" at bounding box center [201, 180] width 262 height 8
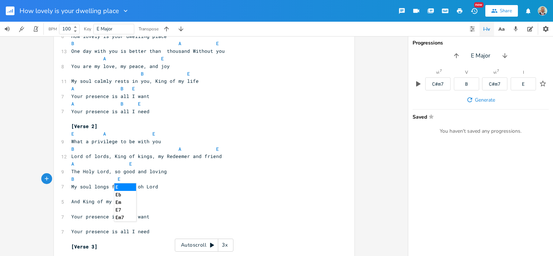
click at [208, 182] on pre "B E" at bounding box center [201, 180] width 262 height 8
click at [206, 212] on pre "​" at bounding box center [201, 210] width 262 height 8
click at [71, 201] on span "And King of my life" at bounding box center [98, 201] width 55 height 7
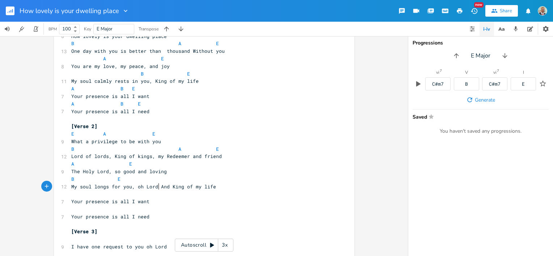
scroll to position [0, 0]
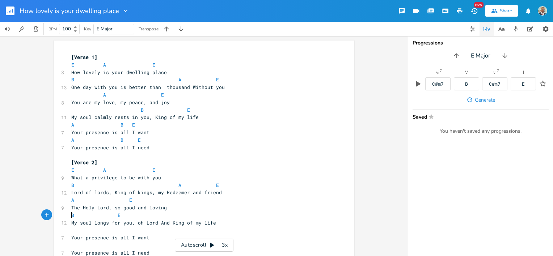
click at [70, 214] on pre "B E" at bounding box center [201, 216] width 262 height 8
click at [190, 216] on span "B E" at bounding box center [134, 215] width 127 height 7
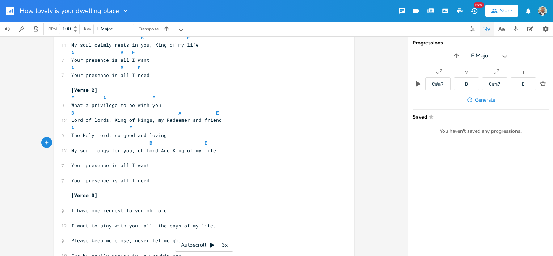
scroll to position [36, 0]
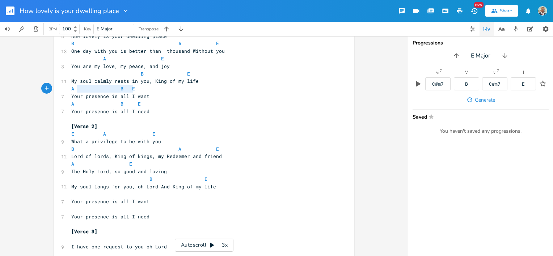
type textarea "A B E"
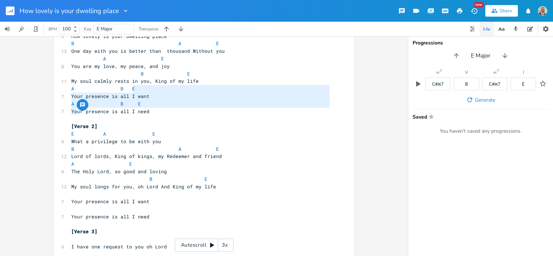
type textarea "Your presence is all I want A B E Your prese"
drag, startPoint x: 133, startPoint y: 87, endPoint x: 97, endPoint y: 115, distance: 45.9
click at [97, 115] on div "[Verse 1] E A E 8 How lovely is your dwelling place B A E 13 One day with you i…" at bounding box center [201, 213] width 262 height 392
click at [167, 118] on pre "​" at bounding box center [201, 119] width 262 height 8
type textarea "A B E Your presence is all I want A B E Your presence is all I need"
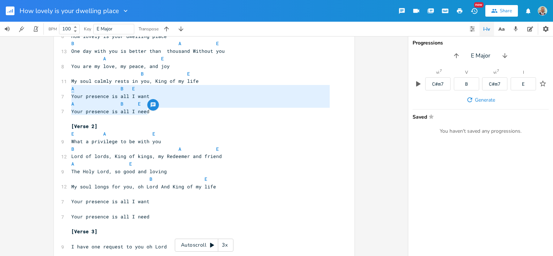
drag, startPoint x: 146, startPoint y: 111, endPoint x: 69, endPoint y: 91, distance: 79.7
click at [70, 91] on div "[Verse 1] E A E 8 How lovely is your dwelling place B A E 13 One day with you i…" at bounding box center [201, 213] width 262 height 392
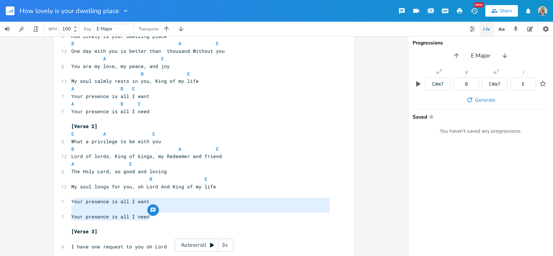
type textarea "Your presence is all I want Your presence is all I need"
drag, startPoint x: 146, startPoint y: 216, endPoint x: 68, endPoint y: 200, distance: 78.8
click at [70, 200] on div "[Verse 1] E A E 8 How lovely is your dwelling place B A E 13 One day with you i…" at bounding box center [201, 213] width 262 height 392
paste textarea
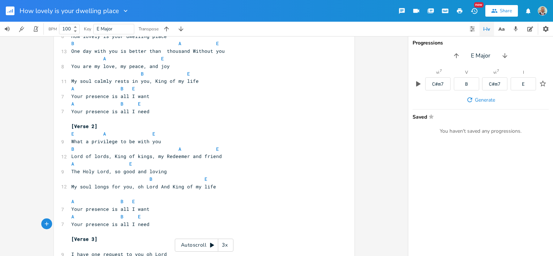
click at [79, 196] on pre "​" at bounding box center [201, 195] width 262 height 8
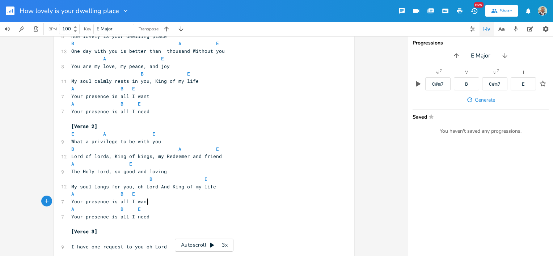
click at [187, 200] on pre "Your presence is all I want" at bounding box center [201, 202] width 262 height 8
type textarea "E A E"
drag, startPoint x: 151, startPoint y: 133, endPoint x: 70, endPoint y: 136, distance: 81.9
click at [70, 136] on pre "E A E" at bounding box center [201, 134] width 262 height 8
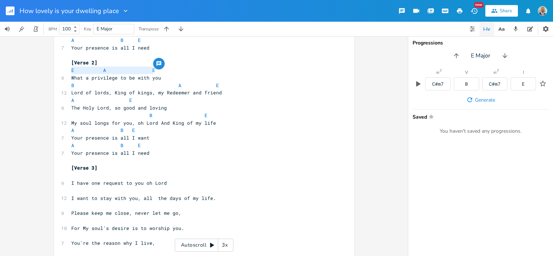
scroll to position [109, 0]
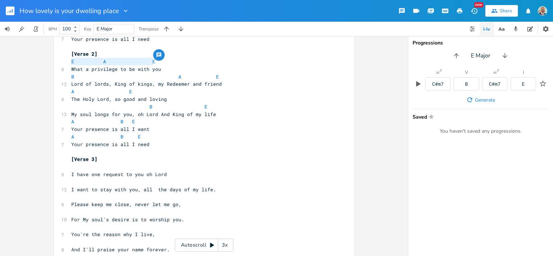
click at [72, 168] on pre "​" at bounding box center [201, 167] width 262 height 8
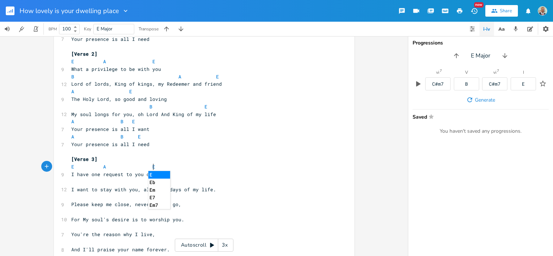
click at [227, 158] on pre "[Verse 3]" at bounding box center [201, 160] width 262 height 8
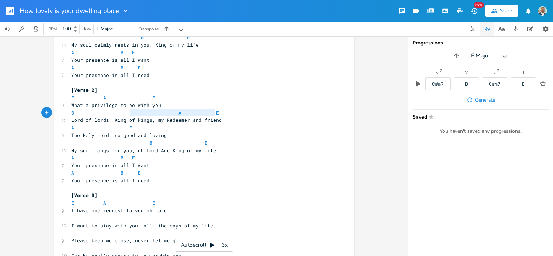
type textarea "B A E"
drag, startPoint x: 219, startPoint y: 112, endPoint x: 50, endPoint y: 114, distance: 169.5
click at [50, 114] on div "B A E x [Verse 1] E A E 8 How lovely is your dwelling place B A E 13 One day wi…" at bounding box center [204, 146] width 408 height 220
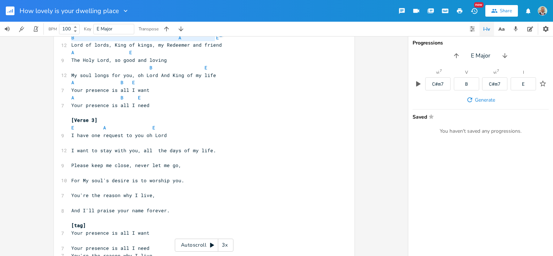
scroll to position [181, 0]
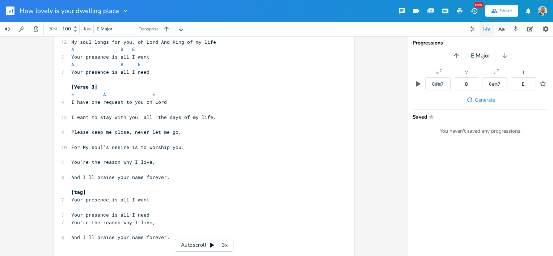
click at [76, 110] on pre "​" at bounding box center [201, 110] width 262 height 8
click at [232, 176] on pre "And I'll praise your name forever." at bounding box center [201, 178] width 262 height 8
click at [209, 109] on span "B A E" at bounding box center [145, 109] width 148 height 7
click at [220, 131] on pre "Please keep me close, never let me go," at bounding box center [201, 133] width 262 height 8
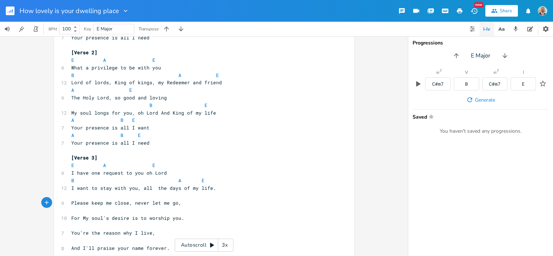
scroll to position [109, 0]
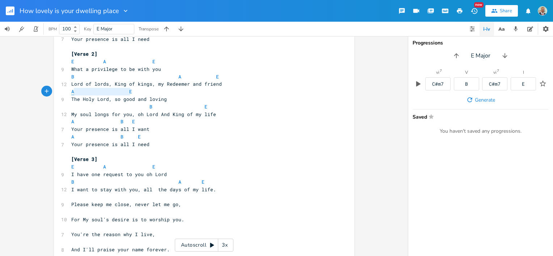
type textarea "A E"
drag, startPoint x: 129, startPoint y: 91, endPoint x: 67, endPoint y: 93, distance: 62.0
click at [67, 93] on div "A E x [Verse 1] E A E 8 How lovely is your dwelling place B A E 13 One day with…" at bounding box center [204, 139] width 301 height 415
click at [70, 198] on pre "​" at bounding box center [201, 197] width 262 height 8
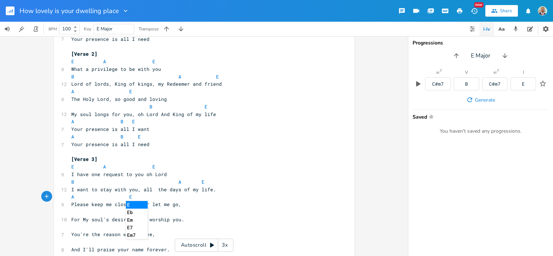
click at [259, 194] on pre "A E" at bounding box center [201, 197] width 262 height 8
click at [248, 207] on pre "Please keep me close, never let me go," at bounding box center [201, 205] width 262 height 8
type textarea "B E"
drag, startPoint x: 144, startPoint y: 107, endPoint x: 216, endPoint y: 106, distance: 71.7
click at [216, 106] on pre "B E" at bounding box center [201, 107] width 262 height 8
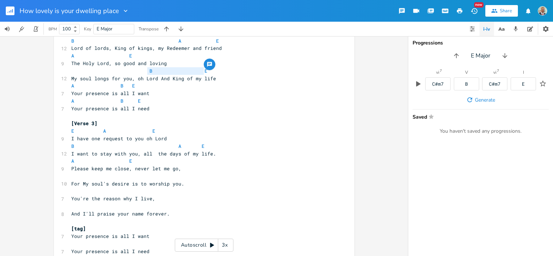
scroll to position [145, 0]
click at [70, 176] on pre "​" at bounding box center [201, 176] width 262 height 8
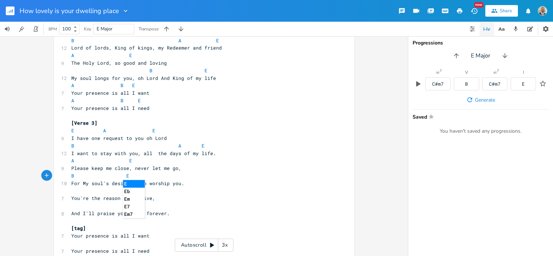
click at [211, 179] on pre "B E" at bounding box center [201, 176] width 262 height 8
click at [214, 187] on pre "​" at bounding box center [201, 191] width 262 height 8
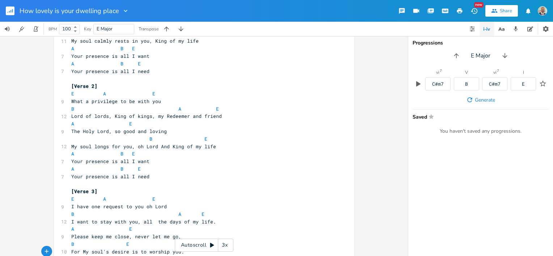
scroll to position [72, 0]
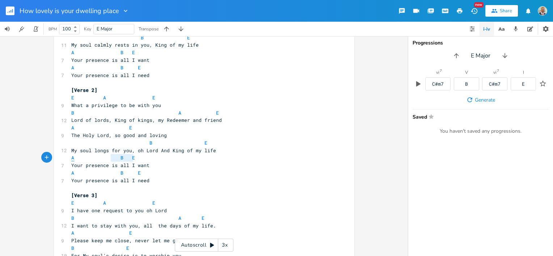
type textarea "A B E"
drag, startPoint x: 132, startPoint y: 159, endPoint x: 68, endPoint y: 156, distance: 64.1
click at [70, 156] on pre "A B E" at bounding box center [201, 158] width 262 height 8
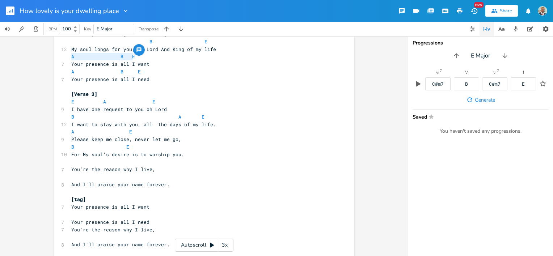
scroll to position [181, 0]
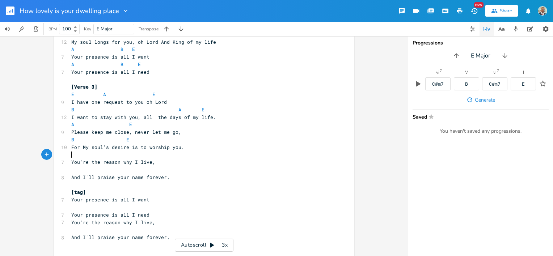
click at [71, 155] on pre "​" at bounding box center [201, 155] width 262 height 8
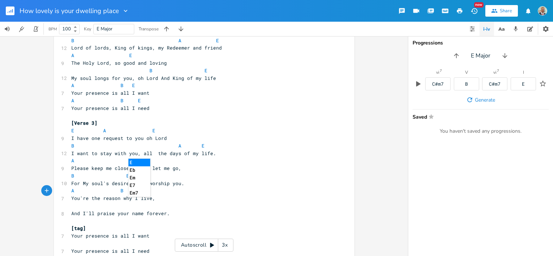
scroll to position [145, 0]
type textarea "A B E"
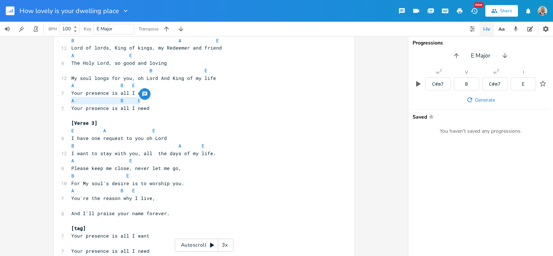
drag, startPoint x: 138, startPoint y: 99, endPoint x: 67, endPoint y: 99, distance: 71.4
click at [67, 99] on div "A B E x [Verse 1] E A E 8 How lovely is your dwelling place B A E 13 One day wi…" at bounding box center [204, 103] width 301 height 415
click at [71, 207] on pre "​" at bounding box center [201, 206] width 262 height 8
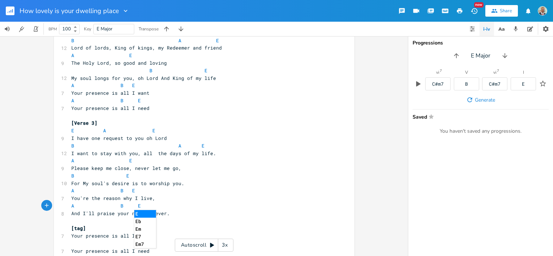
click at [209, 198] on pre "You're the reason why I live," at bounding box center [201, 199] width 262 height 8
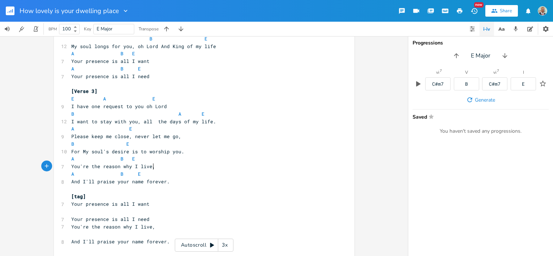
scroll to position [181, 0]
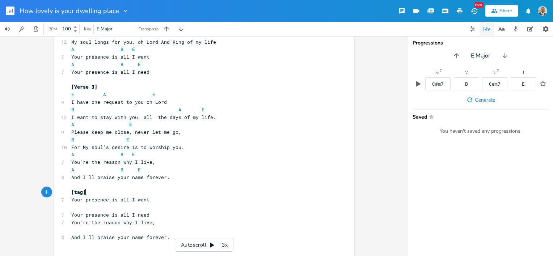
click at [106, 192] on pre "[tag]" at bounding box center [201, 193] width 262 height 8
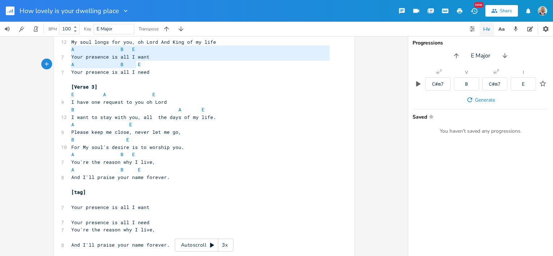
type textarea "A B E Your presence is all I want A B E Your presence is all I need"
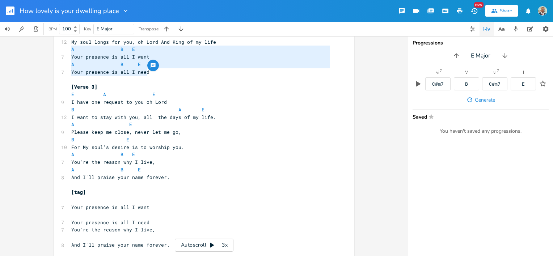
drag, startPoint x: 68, startPoint y: 49, endPoint x: 146, endPoint y: 74, distance: 81.3
click at [146, 74] on div "[Verse 1] E A E 8 How lovely is your dwelling place B A E 13 One day with you i…" at bounding box center [201, 72] width 262 height 399
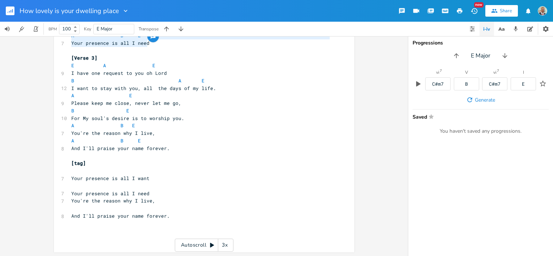
scroll to position [211, 0]
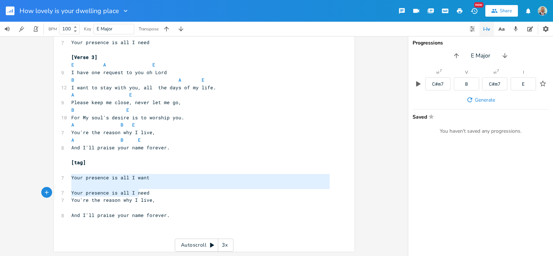
type textarea "Your presence is all I want Your presence is all I need"
drag, startPoint x: 70, startPoint y: 177, endPoint x: 151, endPoint y: 191, distance: 83.1
click at [151, 191] on div "Your presence is all I want Your presence is all I need x [Verse 1] E A E 8 How…" at bounding box center [204, 41] width 301 height 422
paste textarea
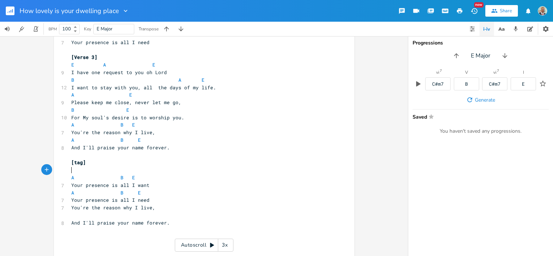
click at [71, 170] on pre "​" at bounding box center [201, 171] width 262 height 8
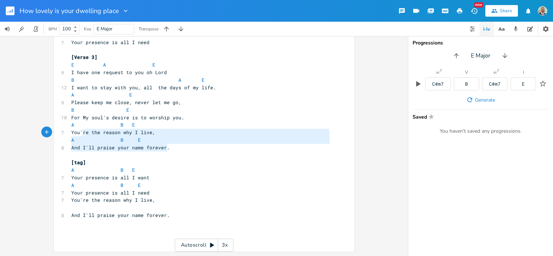
type textarea "A B E You're the reason why I live, [PERSON_NAME] And I'll praise your name for…"
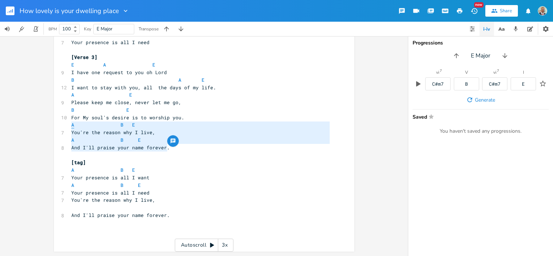
drag, startPoint x: 165, startPoint y: 148, endPoint x: 70, endPoint y: 127, distance: 97.7
click at [70, 127] on div "[Verse 1] E A E 8 How lovely is your dwelling place B A E 13 One day with you i…" at bounding box center [201, 42] width 262 height 399
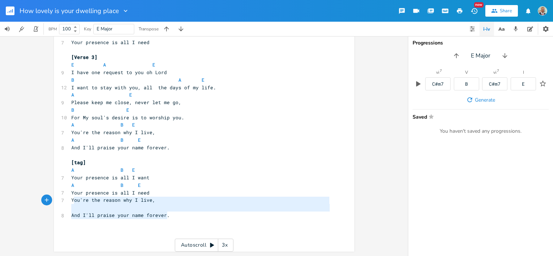
type textarea "You're the reason why I live, And I'll praise your name forever."
drag, startPoint x: 165, startPoint y: 216, endPoint x: 68, endPoint y: 202, distance: 97.6
click at [70, 202] on div "[Verse 1] E A E 8 How lovely is your dwelling place B A E 13 One day with you i…" at bounding box center [201, 42] width 262 height 399
paste textarea
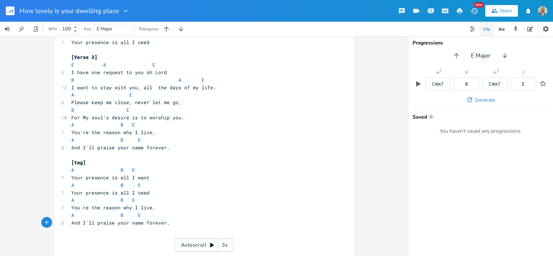
click at [192, 194] on pre "Your presence is all I need" at bounding box center [201, 193] width 262 height 8
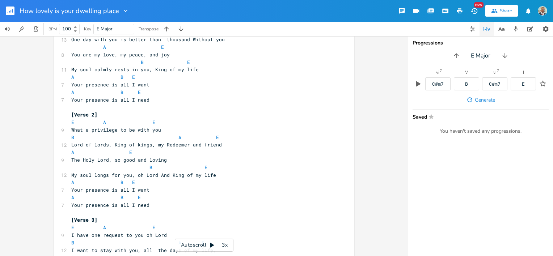
scroll to position [72, 0]
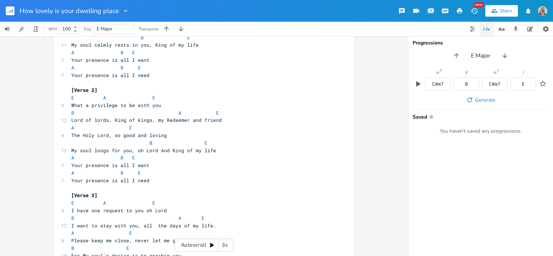
click at [98, 97] on span "E A E" at bounding box center [113, 98] width 84 height 7
click at [153, 97] on span "E A E" at bounding box center [116, 98] width 90 height 7
click at [70, 114] on pre "B A E" at bounding box center [201, 113] width 262 height 8
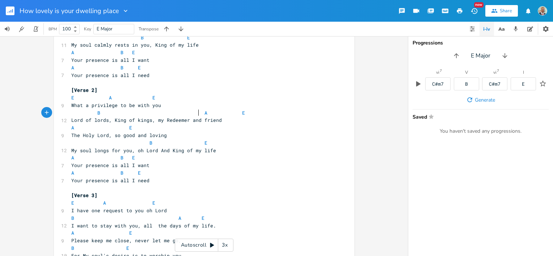
click at [197, 113] on span "B A E" at bounding box center [158, 113] width 174 height 7
click at [197, 113] on span "B A E" at bounding box center [139, 113] width 136 height 7
click at [70, 127] on pre "A E" at bounding box center [201, 128] width 262 height 8
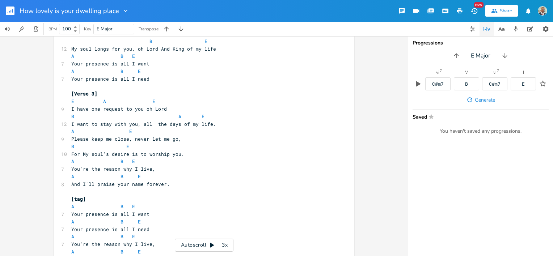
scroll to position [181, 0]
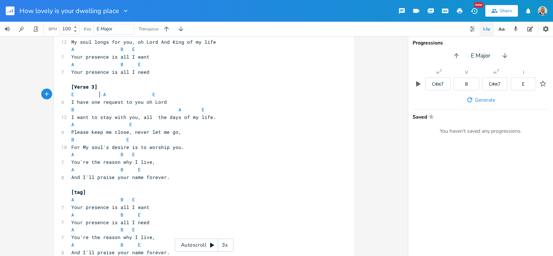
click at [99, 97] on span "E A E" at bounding box center [113, 94] width 84 height 7
click at [124, 126] on span "A E" at bounding box center [101, 124] width 61 height 7
click at [70, 125] on pre "A E" at bounding box center [201, 125] width 262 height 8
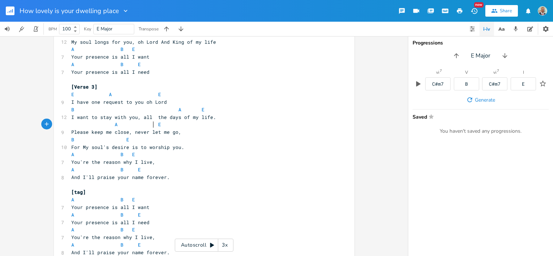
click at [151, 125] on span "A E" at bounding box center [116, 124] width 90 height 7
click at [70, 140] on pre "B E" at bounding box center [201, 140] width 262 height 8
click at [159, 138] on span "B E" at bounding box center [120, 140] width 99 height 7
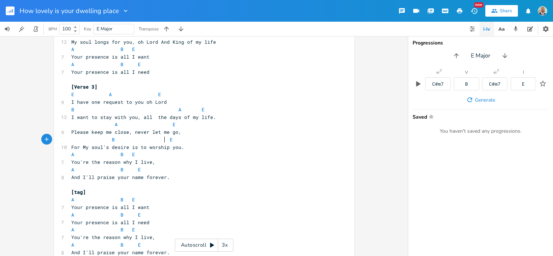
scroll to position [0, 2]
click at [70, 169] on pre "A B E" at bounding box center [201, 170] width 262 height 8
click at [141, 171] on span "A B E" at bounding box center [119, 170] width 96 height 7
click at [143, 171] on span "A B E" at bounding box center [111, 170] width 81 height 7
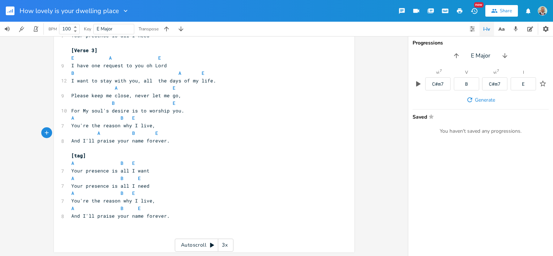
scroll to position [218, 0]
click at [70, 192] on pre "A B E" at bounding box center [201, 193] width 262 height 8
click at [70, 117] on pre "A B E" at bounding box center [201, 118] width 262 height 8
click at [150, 116] on span "A B E" at bounding box center [120, 117] width 99 height 7
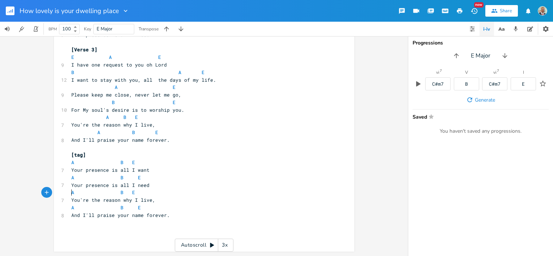
click at [70, 191] on pre "A B E" at bounding box center [201, 193] width 262 height 8
click at [147, 192] on span "A B E" at bounding box center [119, 192] width 96 height 7
click at [12, 10] on rect "button" at bounding box center [10, 11] width 9 height 9
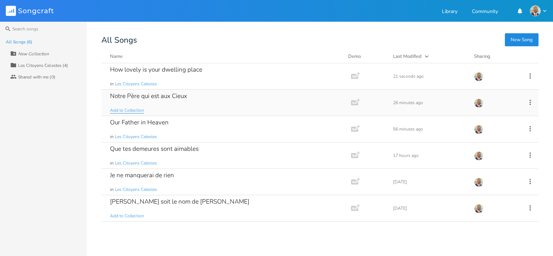
click at [126, 111] on span "Add to Collection" at bounding box center [127, 111] width 34 height 6
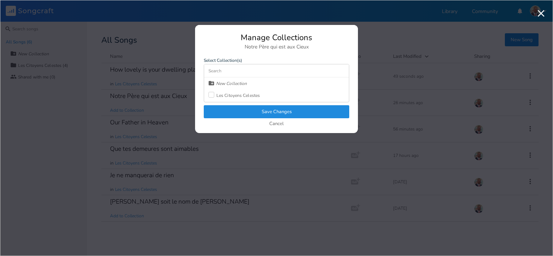
click at [230, 84] on div "New Collection" at bounding box center [231, 83] width 31 height 4
click at [230, 96] on div "Les Citoyens Celestes" at bounding box center [238, 95] width 43 height 4
click at [276, 112] on button "Save Changes" at bounding box center [277, 111] width 146 height 13
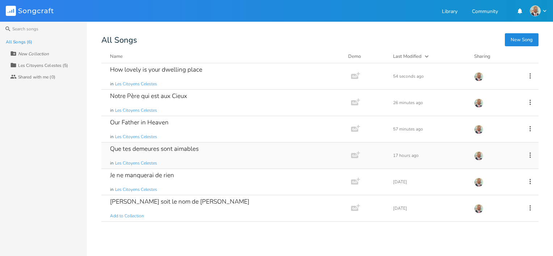
click at [164, 148] on div "Que tes demeures sont aimables" at bounding box center [154, 149] width 89 height 6
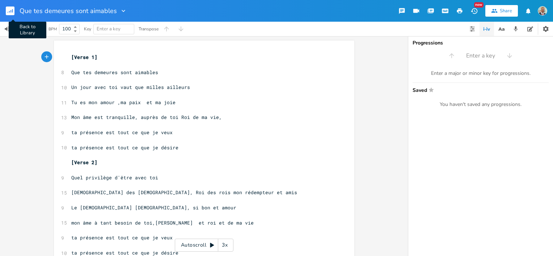
click at [12, 10] on rect "button" at bounding box center [10, 11] width 9 height 9
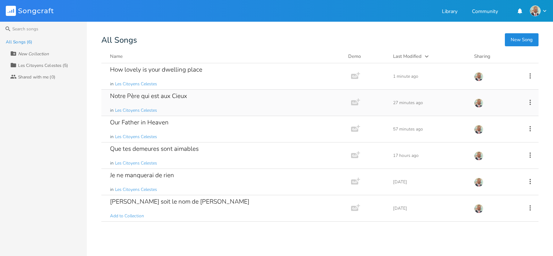
click at [175, 99] on div "Notre Père qui est aux Cieux" at bounding box center [148, 96] width 77 height 6
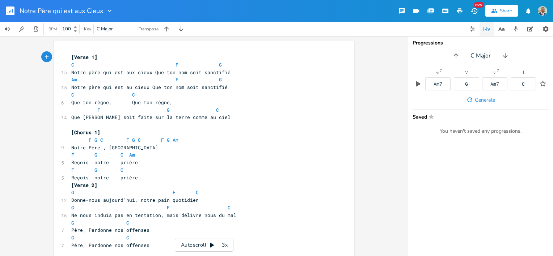
click at [10, 11] on rect "button" at bounding box center [10, 11] width 9 height 9
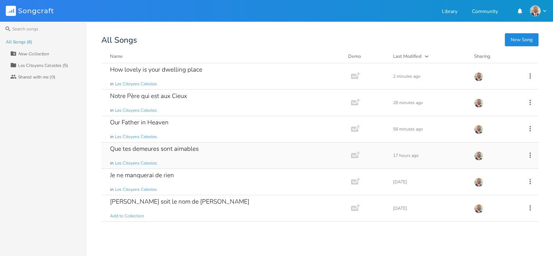
click at [152, 148] on div "Que tes demeures sont aimables" at bounding box center [154, 149] width 89 height 6
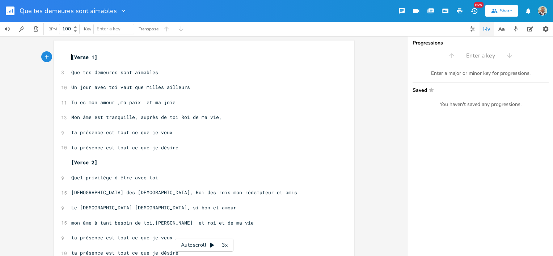
click at [71, 55] on span "[Verse 1]" at bounding box center [84, 57] width 26 height 7
type textarea "[Verse 1] Que tes demeures sont aimables Un jour avec toi vaut que milles aille…"
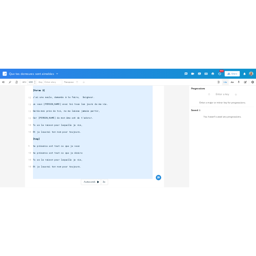
scroll to position [1, 0]
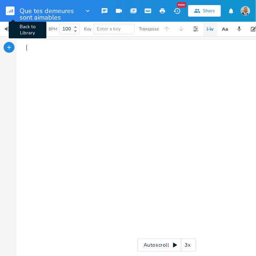
click at [10, 11] on rect "button" at bounding box center [10, 11] width 9 height 9
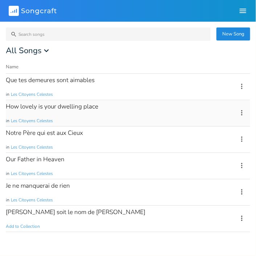
click at [47, 105] on div "How lovely is your dwelling place" at bounding box center [52, 107] width 92 height 6
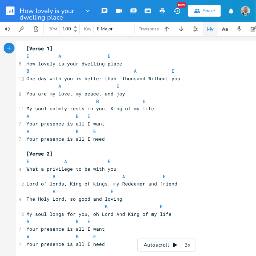
click at [165, 146] on pre "​" at bounding box center [166, 147] width 283 height 8
type textarea "[Verse 1] E A E How lovely is your dwelling place B A E One day with you is bet…"
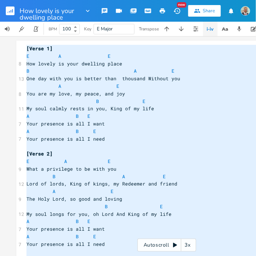
scroll to position [202, 0]
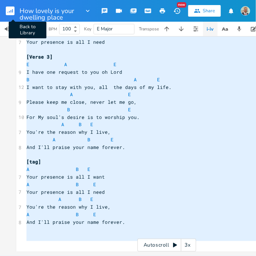
click at [12, 10] on rect "button" at bounding box center [10, 11] width 9 height 9
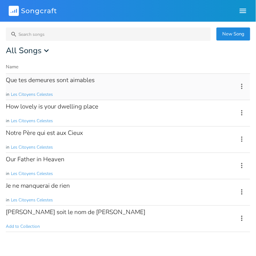
click at [75, 82] on div "Que tes demeures sont aimables" at bounding box center [50, 80] width 89 height 6
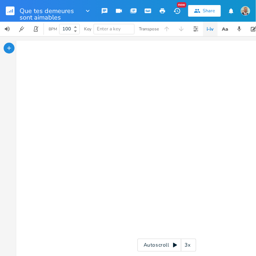
click at [41, 56] on div "xxxxxxxxxx ​" at bounding box center [175, 159] width 301 height 232
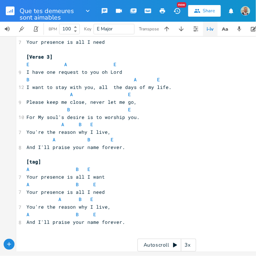
click at [183, 141] on pre "A B E" at bounding box center [166, 140] width 283 height 8
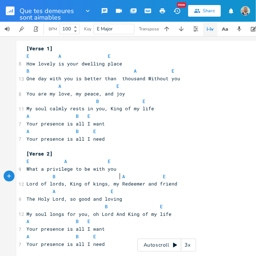
scroll to position [112, 0]
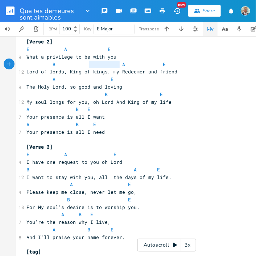
drag, startPoint x: 118, startPoint y: 65, endPoint x: 88, endPoint y: 63, distance: 30.5
click at [88, 63] on span "B A E" at bounding box center [95, 64] width 139 height 7
click at [102, 58] on span "What a privilege to be with you" at bounding box center [71, 57] width 90 height 7
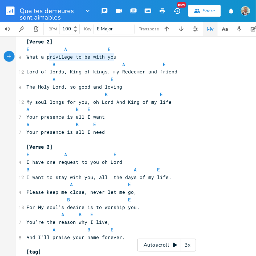
type textarea "What a privilege to be with you"
drag, startPoint x: 112, startPoint y: 55, endPoint x: 24, endPoint y: 54, distance: 88.4
click at [25, 54] on pre "What a privilege to be with you" at bounding box center [166, 57] width 283 height 8
click at [214, 165] on pre "I have one request to you oh Lord" at bounding box center [166, 163] width 283 height 8
type textarea "What a privilege to be with you"
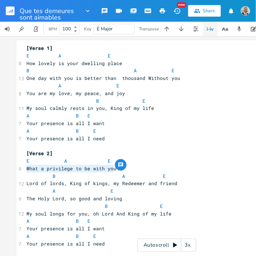
scroll to position [0, 0]
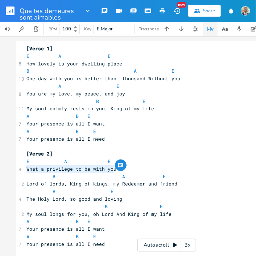
click at [26, 64] on span "How lovely is your dwelling place" at bounding box center [74, 63] width 96 height 7
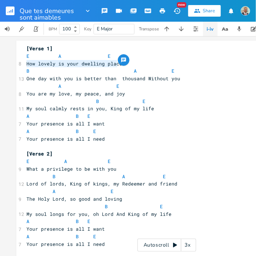
type textarea "How lovely is your dwelling place"
drag, startPoint x: 25, startPoint y: 64, endPoint x: 117, endPoint y: 64, distance: 92.0
click at [117, 64] on span "How lovely is your dwelling place" at bounding box center [74, 63] width 96 height 7
click at [120, 81] on span "One day with you is better than thousand Without you" at bounding box center [103, 78] width 154 height 7
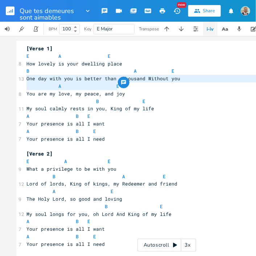
type textarea "One day with you is better than thousand Without you"
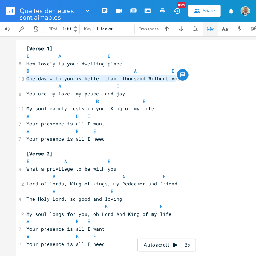
drag, startPoint x: 25, startPoint y: 79, endPoint x: 173, endPoint y: 80, distance: 148.5
click at [173, 80] on span "One day with you is better than thousand Without you" at bounding box center [103, 78] width 154 height 7
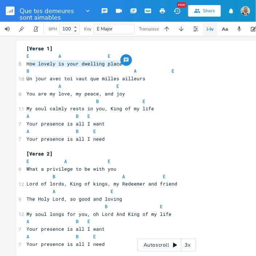
type textarea "How lovely is your dwelling place"
drag, startPoint x: 117, startPoint y: 64, endPoint x: 24, endPoint y: 63, distance: 92.7
click at [26, 63] on span "How lovely is your dwelling place" at bounding box center [74, 63] width 96 height 7
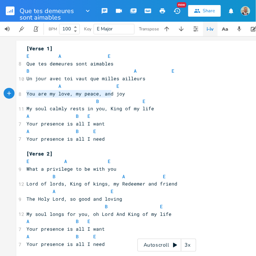
type textarea "You are my love, my peace, and joy"
drag, startPoint x: 25, startPoint y: 94, endPoint x: 121, endPoint y: 96, distance: 96.7
click at [121, 96] on pre "You are my love, my peace, and joy" at bounding box center [166, 94] width 283 height 8
paste textarea
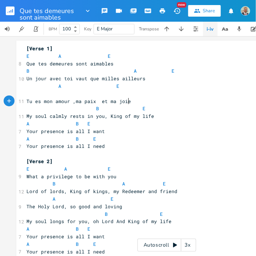
click at [88, 94] on pre "​" at bounding box center [166, 94] width 283 height 8
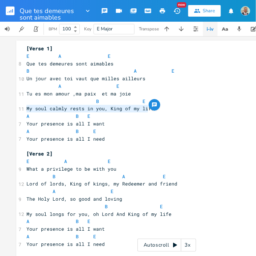
type textarea "My soul calmly rests in you, King of my life"
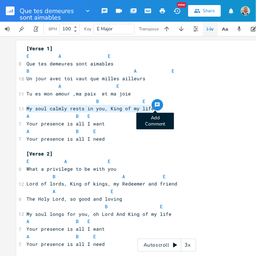
drag, startPoint x: 25, startPoint y: 108, endPoint x: 151, endPoint y: 109, distance: 126.0
click at [151, 109] on div "My soul calmly rests in you, King of my life x [Verse 1] E A E 8 Que tes demeur…" at bounding box center [166, 248] width 301 height 414
paste textarea
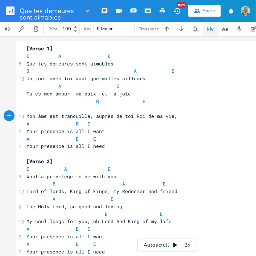
click at [159, 109] on pre "​" at bounding box center [166, 109] width 283 height 8
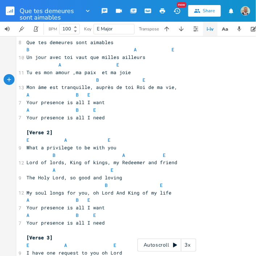
scroll to position [36, 0]
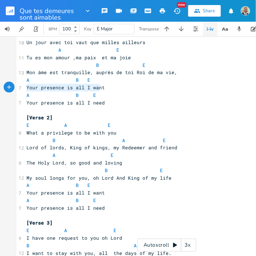
type textarea "Your presence is all I want"
drag, startPoint x: 24, startPoint y: 88, endPoint x: 101, endPoint y: 88, distance: 76.4
click at [101, 88] on pre "Your presence is all I want" at bounding box center [166, 88] width 283 height 8
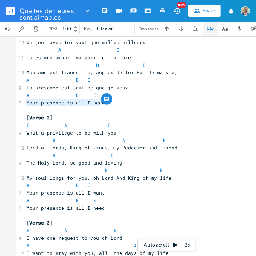
type textarea "Your presence is all I need"
drag, startPoint x: 25, startPoint y: 103, endPoint x: 102, endPoint y: 106, distance: 77.5
click at [102, 106] on pre "Your presence is all I need" at bounding box center [166, 103] width 283 height 8
paste textarea
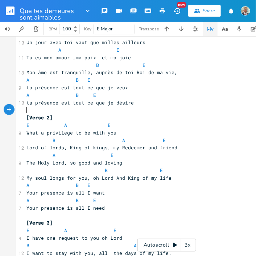
click at [178, 112] on pre "​" at bounding box center [166, 110] width 283 height 8
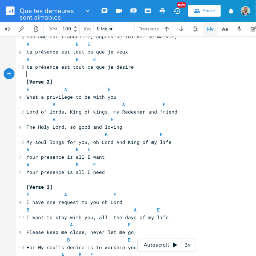
scroll to position [72, 0]
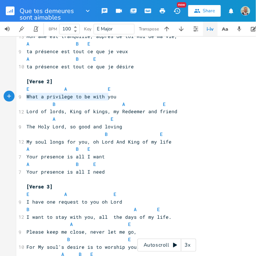
type textarea "What a privilege to be with you"
drag, startPoint x: 24, startPoint y: 97, endPoint x: 111, endPoint y: 97, distance: 86.6
click at [111, 97] on span "What a privilege to be with you" at bounding box center [71, 96] width 90 height 7
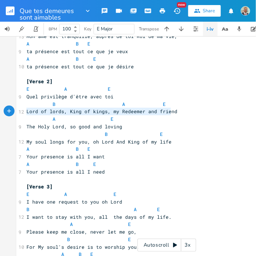
type textarea "Lord of lords, King of kings, my Redeemer and friend"
drag, startPoint x: 24, startPoint y: 112, endPoint x: 171, endPoint y: 110, distance: 146.7
click at [171, 110] on pre "Lord of lords, King of kings, my Redeemer and friend" at bounding box center [166, 112] width 283 height 8
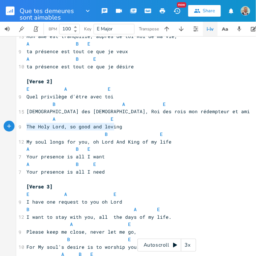
type textarea "The Holy Lord, so good and loving"
drag, startPoint x: 25, startPoint y: 127, endPoint x: 118, endPoint y: 126, distance: 93.8
click at [118, 126] on div "The [DEMOGRAPHIC_DATA], so good and loving x [Verse 1] E A E 8 Que tes demeures…" at bounding box center [166, 175] width 301 height 414
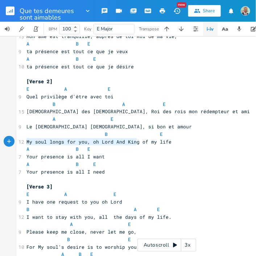
type textarea "My soul longs for you, oh Lord And King of my life"
drag, startPoint x: 25, startPoint y: 142, endPoint x: 170, endPoint y: 142, distance: 144.5
click at [170, 142] on div "My soul longs for you, oh Lord And King of my life x [Verse 1] E A E 8 Que tes …" at bounding box center [166, 175] width 301 height 414
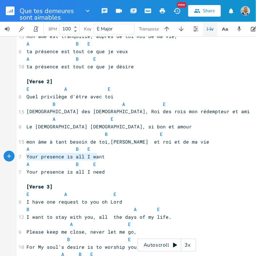
type textarea "Your presence is all I want"
drag, startPoint x: 24, startPoint y: 157, endPoint x: 102, endPoint y: 159, distance: 77.9
click at [102, 159] on div "Your presence is all I want x [Verse 1] E A E 8 Que tes demeures sont aimables …" at bounding box center [166, 175] width 301 height 414
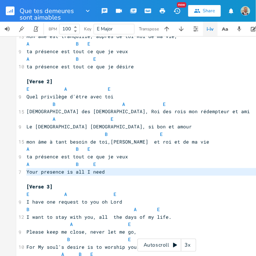
type textarea "Your presence is all I need"
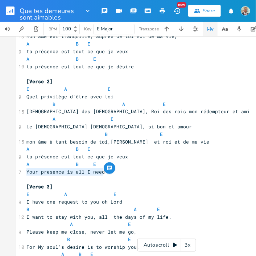
drag, startPoint x: 24, startPoint y: 172, endPoint x: 101, endPoint y: 173, distance: 76.4
click at [101, 173] on pre "Your presence is all I need" at bounding box center [166, 172] width 283 height 8
paste textarea
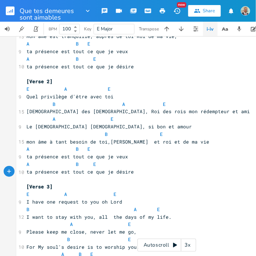
click at [156, 175] on pre "ta présence est tout ce que je désire" at bounding box center [166, 172] width 283 height 8
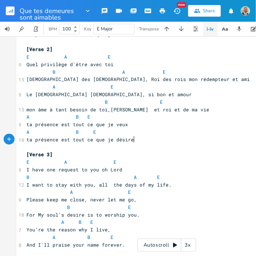
scroll to position [109, 0]
